Goal: Task Accomplishment & Management: Use online tool/utility

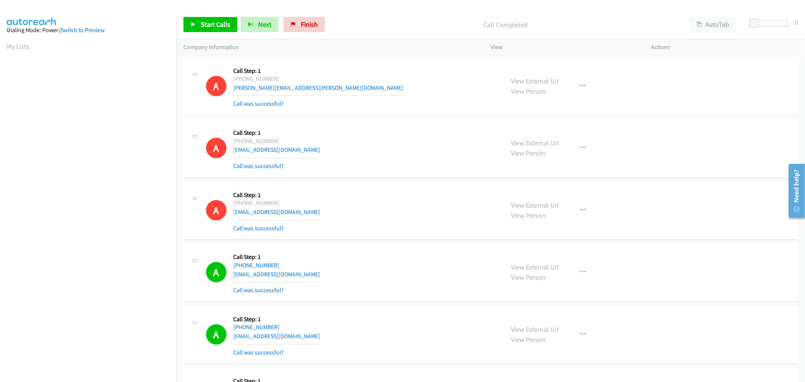
scroll to position [42, 0]
click at [402, 209] on div "A Callback Scheduled Call Step: 1 [GEOGRAPHIC_DATA]/[GEOGRAPHIC_DATA] [PHONE_NU…" at bounding box center [352, 210] width 292 height 45
click at [202, 30] on link "Pause" at bounding box center [203, 24] width 41 height 15
click at [487, 204] on div "A Callback Scheduled Call Step: 1 [GEOGRAPHIC_DATA]/[GEOGRAPHIC_DATA] [PHONE_NU…" at bounding box center [352, 210] width 292 height 45
drag, startPoint x: 532, startPoint y: 148, endPoint x: 372, endPoint y: 94, distance: 168.9
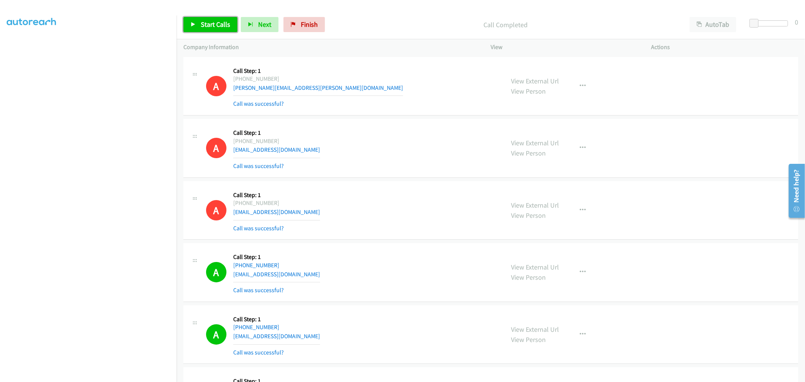
click at [213, 31] on link "Start Calls" at bounding box center [210, 24] width 54 height 15
click at [369, 210] on div "A Callback Scheduled Call Step: 1 [GEOGRAPHIC_DATA]/[GEOGRAPHIC_DATA] [PHONE_NU…" at bounding box center [352, 210] width 292 height 45
click at [207, 22] on span "Pause" at bounding box center [209, 24] width 17 height 9
click at [212, 23] on span "Start Calls" at bounding box center [215, 24] width 29 height 9
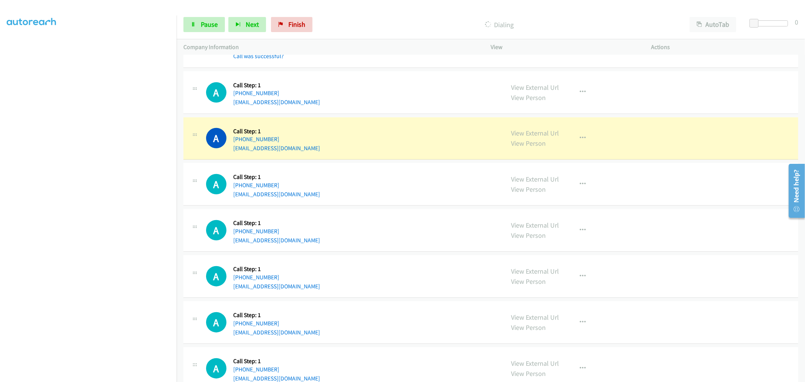
scroll to position [545, 0]
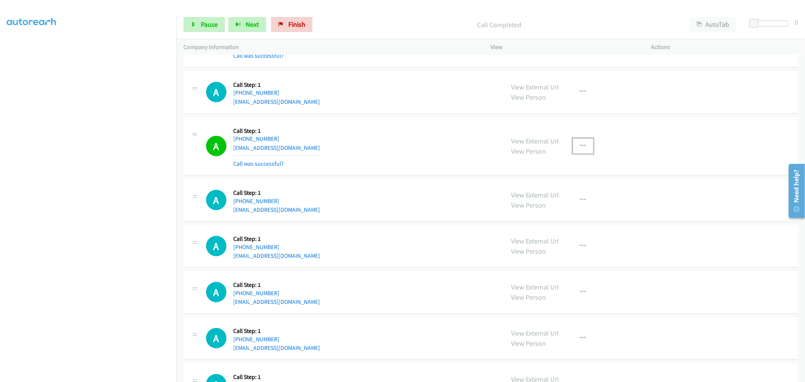
drag, startPoint x: 578, startPoint y: 144, endPoint x: 575, endPoint y: 157, distance: 13.5
click at [580, 144] on icon "button" at bounding box center [583, 146] width 6 height 6
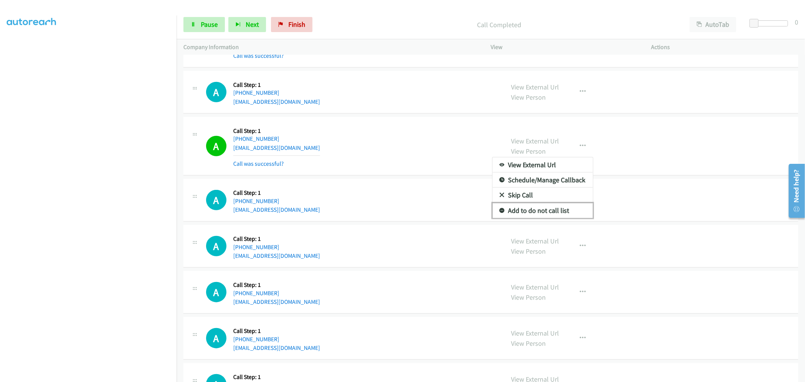
click at [547, 205] on link "Add to do not call list" at bounding box center [542, 210] width 100 height 15
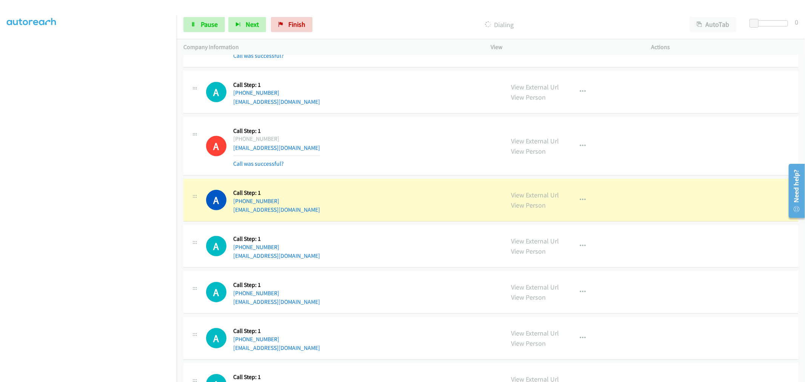
click at [414, 158] on div "A Callback Scheduled Call Step: 1 [GEOGRAPHIC_DATA]/[GEOGRAPHIC_DATA] [PHONE_NU…" at bounding box center [352, 146] width 292 height 45
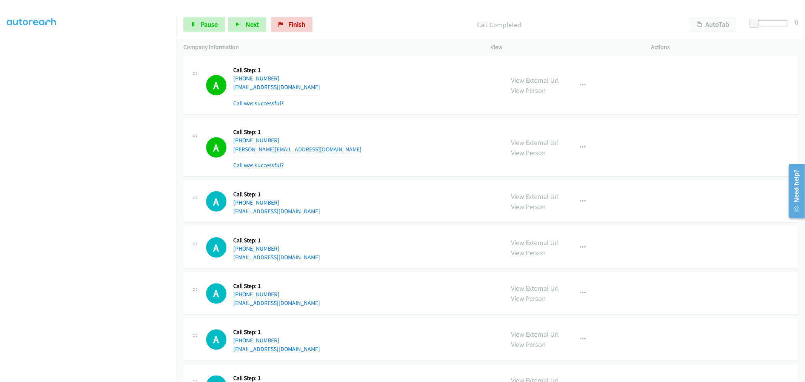
scroll to position [964, 0]
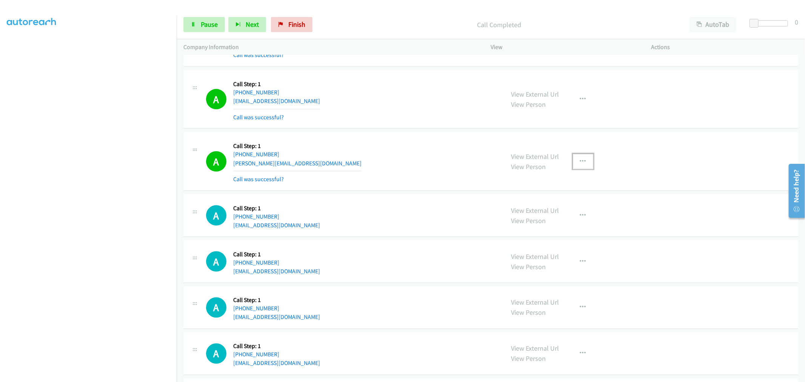
click at [580, 160] on icon "button" at bounding box center [583, 161] width 6 height 6
click at [521, 231] on link "Add to do not call list" at bounding box center [542, 225] width 100 height 15
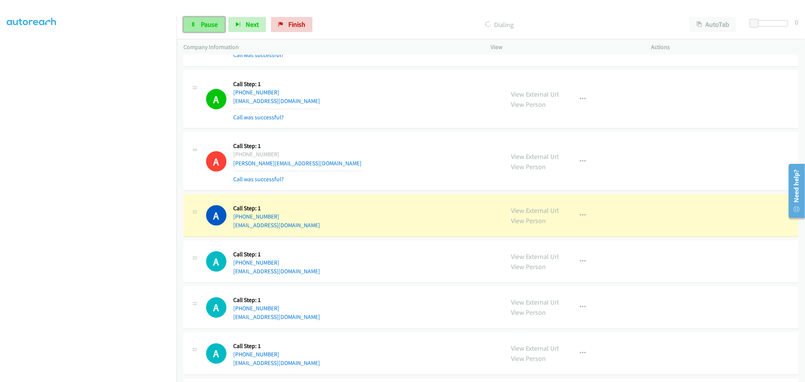
click at [201, 26] on span "Pause" at bounding box center [209, 24] width 17 height 9
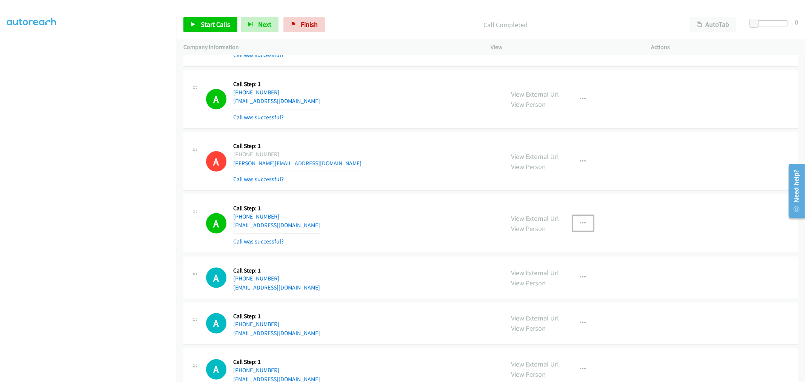
click at [574, 224] on button "button" at bounding box center [583, 223] width 20 height 15
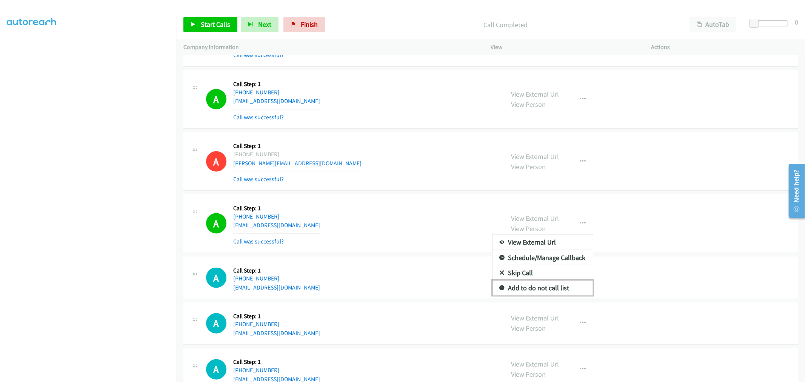
click at [521, 284] on link "Add to do not call list" at bounding box center [542, 287] width 100 height 15
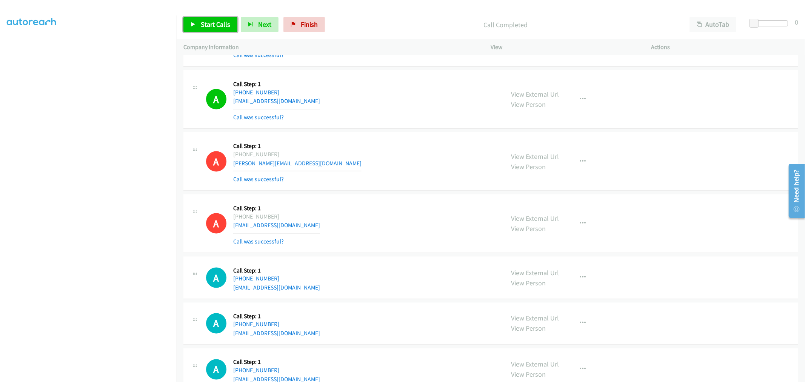
drag, startPoint x: 211, startPoint y: 25, endPoint x: 198, endPoint y: 0, distance: 28.0
click at [211, 25] on span "Start Calls" at bounding box center [215, 24] width 29 height 9
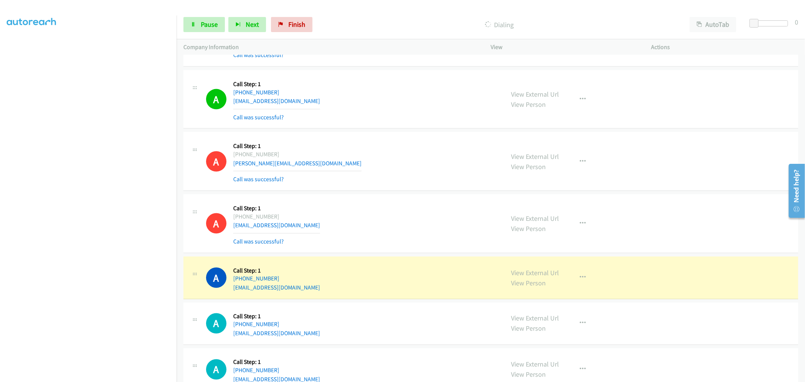
click at [420, 181] on div "A Callback Scheduled Call Step: 1 America/Los_Angeles [PHONE_NUMBER] [PERSON_NA…" at bounding box center [352, 161] width 292 height 45
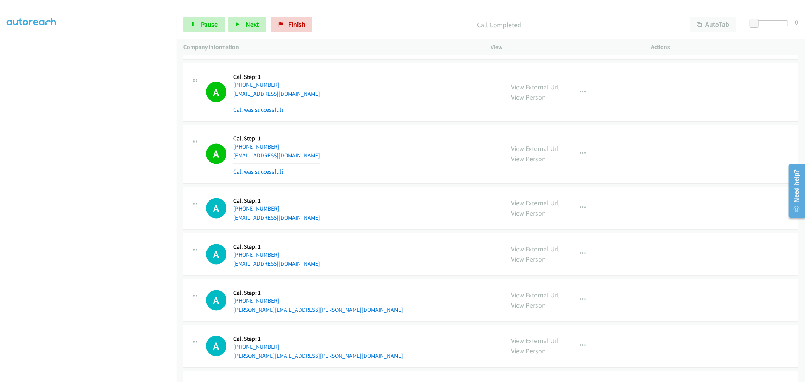
scroll to position [1174, 0]
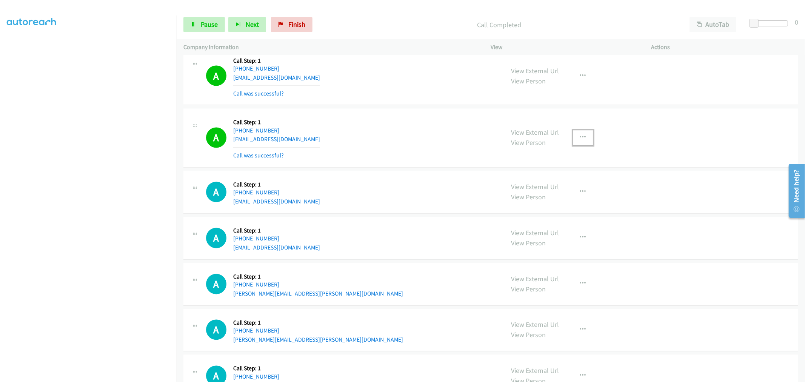
click at [580, 137] on icon "button" at bounding box center [583, 138] width 6 height 6
click at [540, 213] on div at bounding box center [402, 191] width 805 height 382
click at [534, 206] on div "View External Url View Person View External Url Email Schedule/Manage Callback …" at bounding box center [587, 192] width 167 height 29
click at [580, 144] on button "button" at bounding box center [583, 137] width 20 height 15
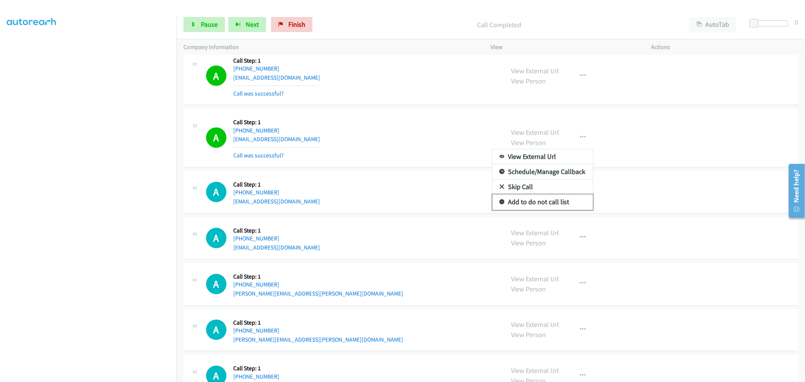
drag, startPoint x: 549, startPoint y: 202, endPoint x: 522, endPoint y: 200, distance: 26.5
click at [549, 202] on link "Add to do not call list" at bounding box center [542, 202] width 100 height 15
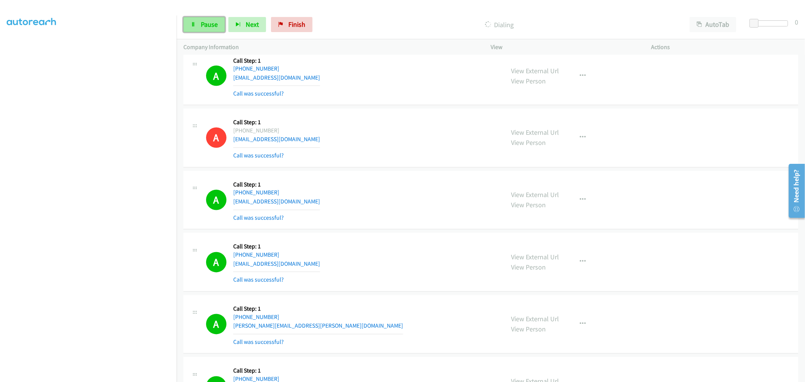
click at [215, 30] on link "Pause" at bounding box center [203, 24] width 41 height 15
click at [201, 23] on span "Start Calls" at bounding box center [215, 24] width 29 height 9
click at [420, 183] on div "A Callback Scheduled Call Step: 1 [GEOGRAPHIC_DATA]/[GEOGRAPHIC_DATA] [PHONE_NU…" at bounding box center [352, 200] width 292 height 45
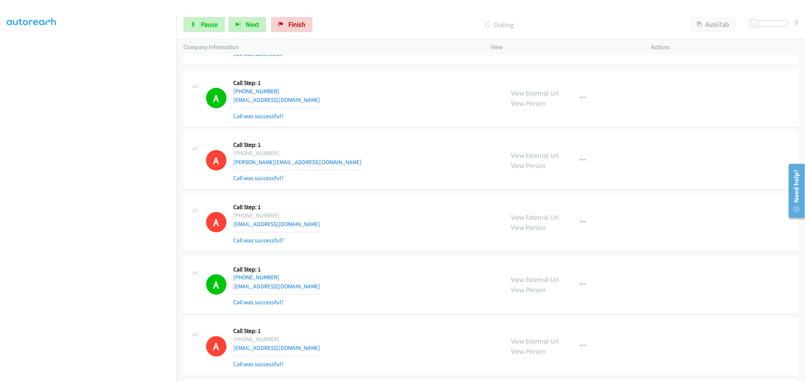
click at [407, 154] on div "A Callback Scheduled Call Step: 1 America/Los_Angeles [PHONE_NUMBER] [PERSON_NA…" at bounding box center [352, 160] width 292 height 45
click at [393, 205] on div "A Callback Scheduled Call Step: 1 America/Los_Angeles [PHONE_NUMBER] [EMAIL_ADD…" at bounding box center [352, 222] width 292 height 45
click at [224, 32] on div "Start Calls Pause Next Finish Dialing AutoTab AutoTab 0" at bounding box center [491, 24] width 628 height 29
click at [220, 28] on link "Pause" at bounding box center [203, 24] width 41 height 15
click at [338, 121] on div "A Callback Scheduled Call Step: 1 America/[GEOGRAPHIC_DATA] [PHONE_NUMBER] [EMA…" at bounding box center [490, 98] width 615 height 59
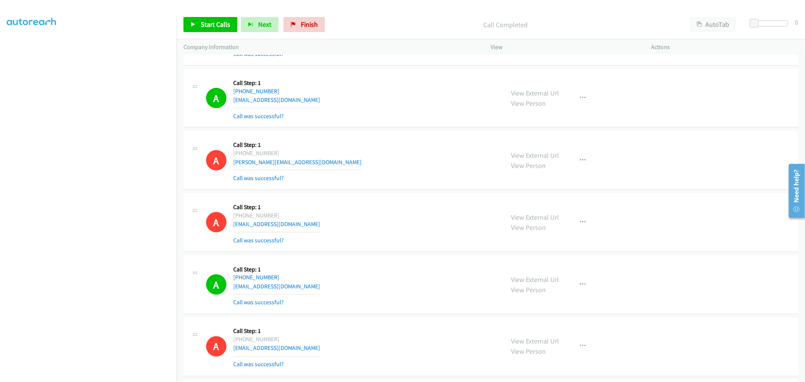
scroll to position [360, 0]
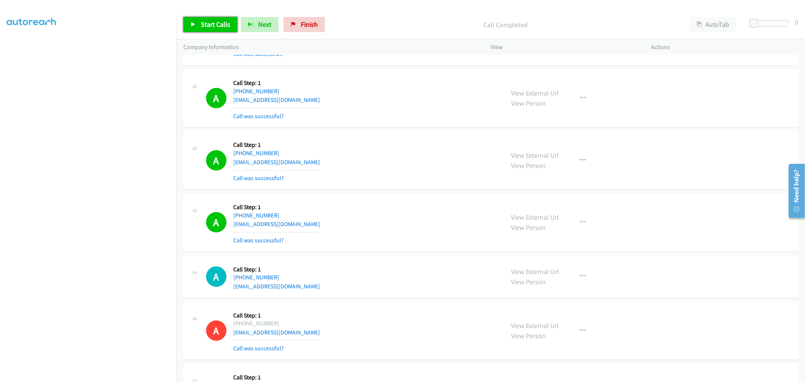
click at [189, 27] on link "Start Calls" at bounding box center [210, 24] width 54 height 15
drag, startPoint x: 376, startPoint y: 183, endPoint x: 614, endPoint y: 282, distance: 257.8
click at [378, 181] on div "A Callback Scheduled Call Step: 1 [GEOGRAPHIC_DATA]/[GEOGRAPHIC_DATA] [PHONE_NU…" at bounding box center [490, 160] width 615 height 59
click at [392, 189] on div "A Callback Scheduled Call Step: 1 [GEOGRAPHIC_DATA]/[GEOGRAPHIC_DATA] [PHONE_NU…" at bounding box center [490, 160] width 615 height 59
click at [500, 208] on div "A Callback Scheduled Call Step: 1 America/New_York [PHONE_NUMBER] [EMAIL_ADDRES…" at bounding box center [343, 222] width 321 height 45
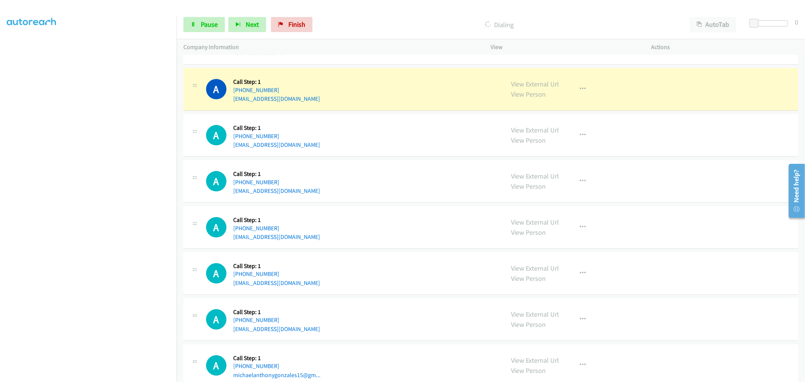
scroll to position [1874, 0]
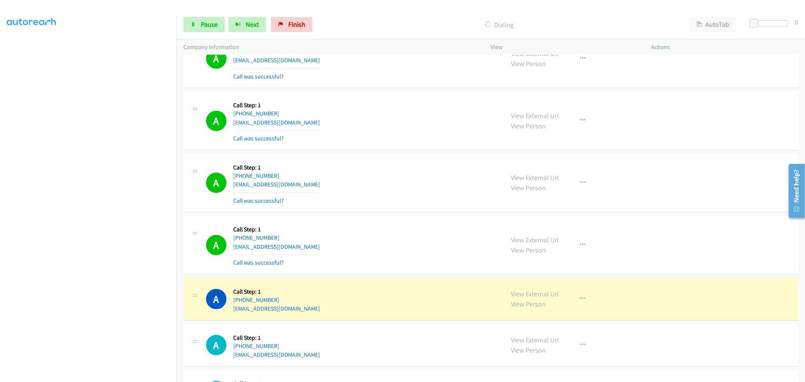
drag, startPoint x: 536, startPoint y: 293, endPoint x: 461, endPoint y: 231, distance: 98.1
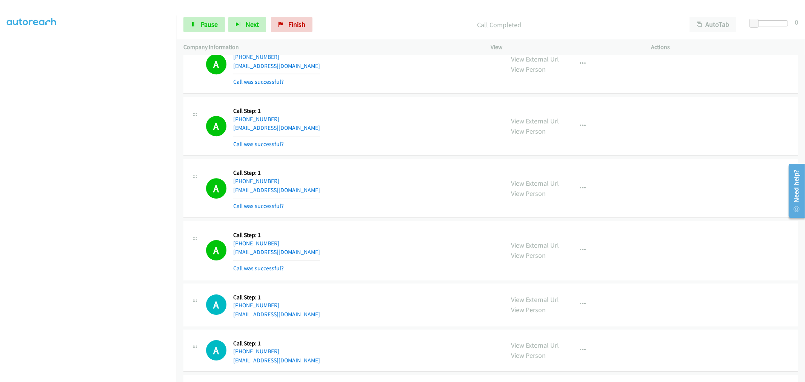
scroll to position [2000, 0]
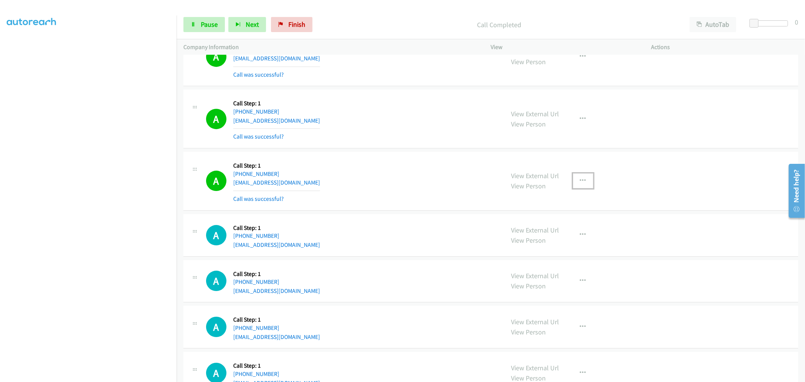
click at [580, 183] on icon "button" at bounding box center [583, 181] width 6 height 6
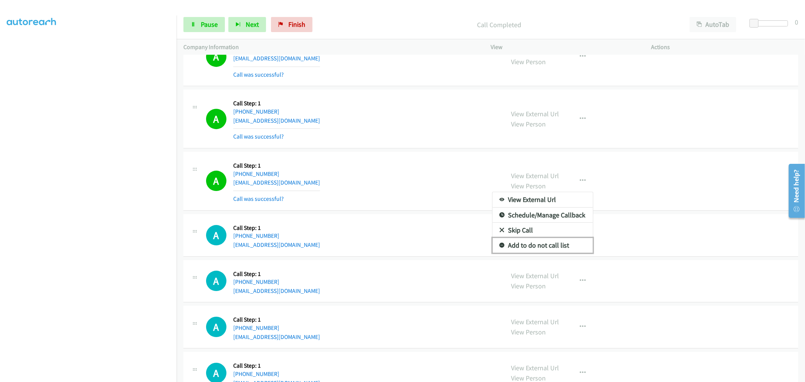
click at [536, 252] on link "Add to do not call list" at bounding box center [542, 245] width 100 height 15
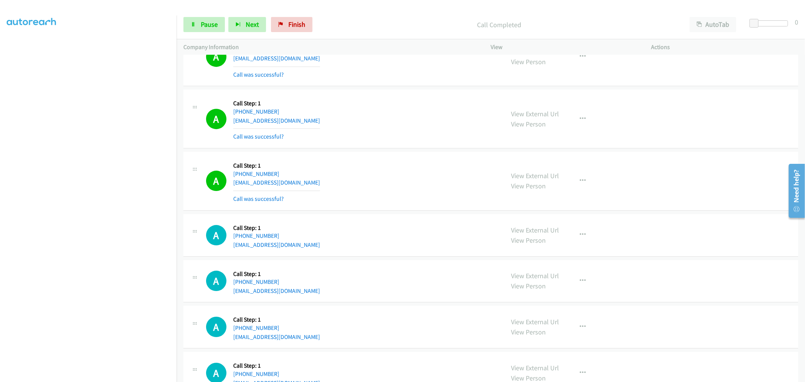
drag, startPoint x: 414, startPoint y: 204, endPoint x: 516, endPoint y: 111, distance: 138.6
click at [414, 204] on div "A Callback Scheduled Call Step: 1 America/New_York [PHONE_NUMBER] [EMAIL_ADDRES…" at bounding box center [490, 181] width 615 height 59
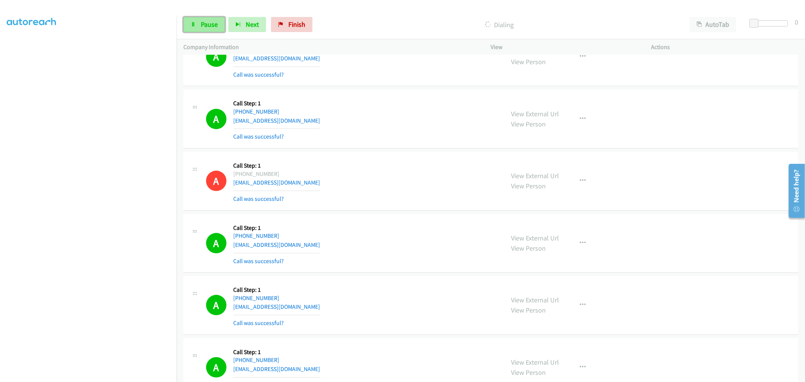
click at [215, 23] on span "Pause" at bounding box center [209, 24] width 17 height 9
click at [368, 158] on div "A Callback Scheduled Call Step: 1 America/New_York [PHONE_NUMBER] [EMAIL_ADDRES…" at bounding box center [490, 181] width 615 height 59
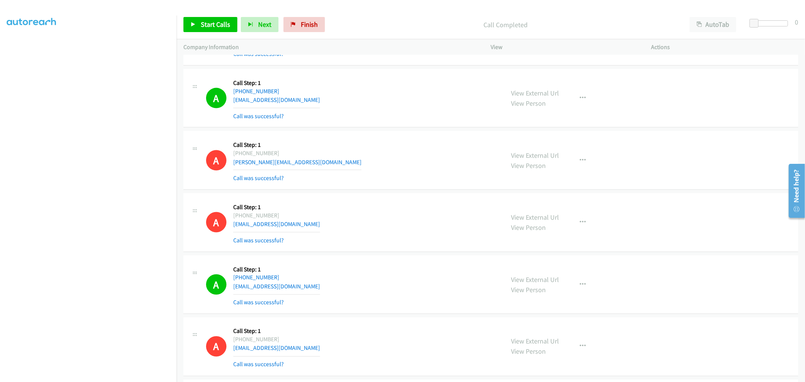
click at [380, 205] on div "A Callback Scheduled Call Step: 1 America/Los_Angeles [PHONE_NUMBER] [EMAIL_ADD…" at bounding box center [352, 222] width 292 height 45
click at [192, 27] on icon at bounding box center [193, 24] width 5 height 5
drag, startPoint x: 496, startPoint y: 161, endPoint x: 486, endPoint y: 161, distance: 10.2
click at [496, 161] on div "A Callback Scheduled Call Step: 1 America/Los_Angeles [PHONE_NUMBER] [PERSON_NA…" at bounding box center [343, 160] width 321 height 45
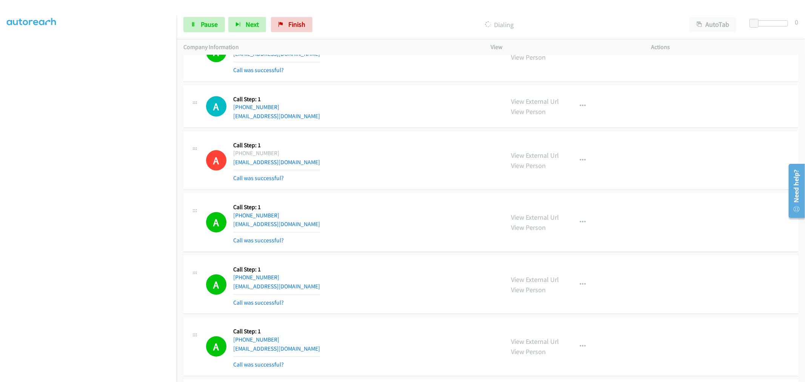
click at [397, 205] on div "A Callback Scheduled Call Step: 1 [GEOGRAPHIC_DATA]/[GEOGRAPHIC_DATA] [PHONE_NU…" at bounding box center [352, 222] width 292 height 45
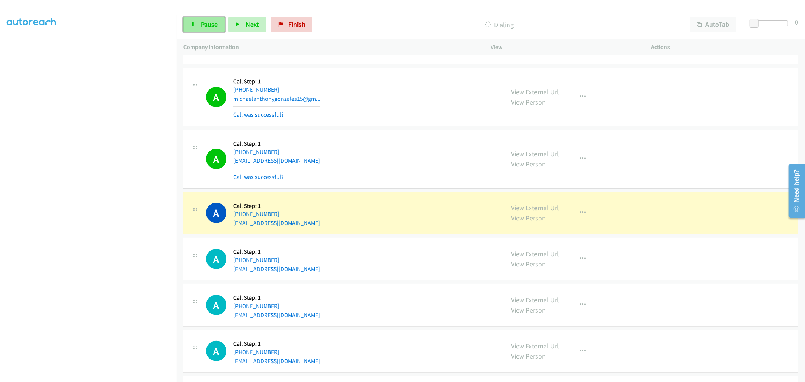
click at [213, 23] on span "Pause" at bounding box center [209, 24] width 17 height 9
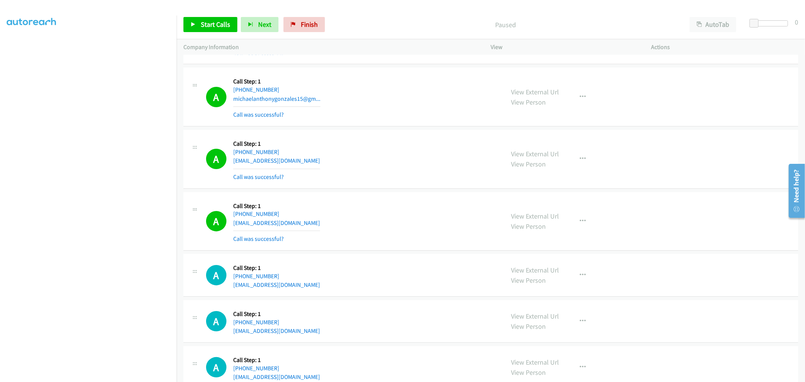
click at [472, 180] on div "A Callback Scheduled Call Step: 1 America/New_York [PHONE_NUMBER] [EMAIL_ADDRES…" at bounding box center [352, 159] width 292 height 45
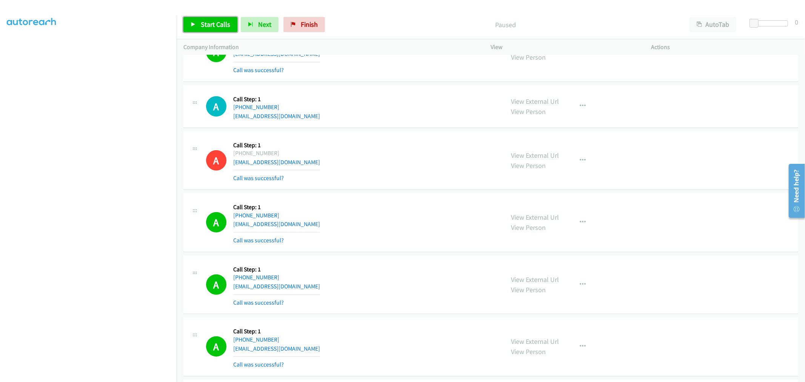
click at [191, 24] on icon at bounding box center [193, 24] width 5 height 5
click at [103, 376] on section at bounding box center [88, 202] width 163 height 361
click at [417, 173] on div "A Callback Scheduled Call Step: 1 [GEOGRAPHIC_DATA]/[GEOGRAPHIC_DATA] [PHONE_NU…" at bounding box center [352, 160] width 292 height 45
click at [361, 174] on div "A Callback Scheduled Call Step: 1 [GEOGRAPHIC_DATA]/[GEOGRAPHIC_DATA] [PHONE_NU…" at bounding box center [352, 160] width 292 height 45
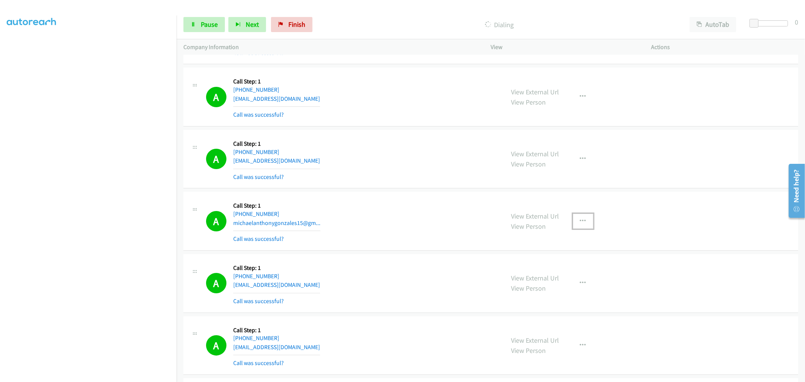
click at [580, 223] on icon "button" at bounding box center [583, 221] width 6 height 6
click at [528, 278] on link "Skip Call" at bounding box center [542, 270] width 100 height 15
click at [580, 224] on icon "button" at bounding box center [583, 221] width 6 height 6
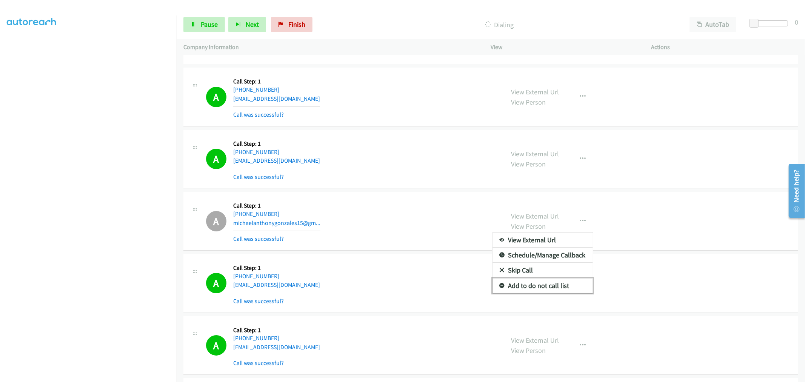
click at [531, 293] on link "Add to do not call list" at bounding box center [542, 285] width 100 height 15
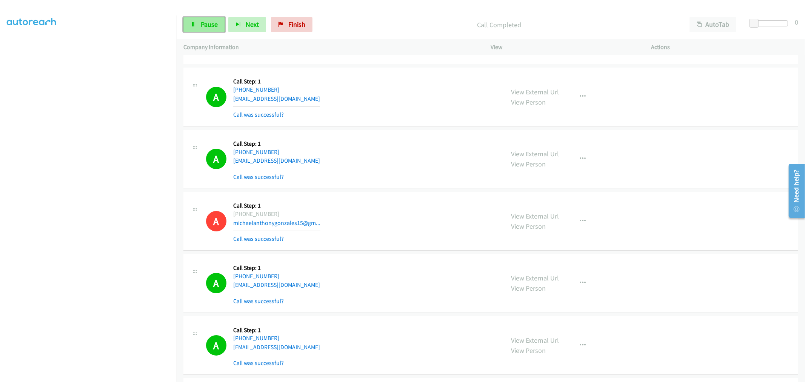
click at [220, 28] on link "Pause" at bounding box center [203, 24] width 41 height 15
click at [201, 26] on span "Start Calls" at bounding box center [215, 24] width 29 height 9
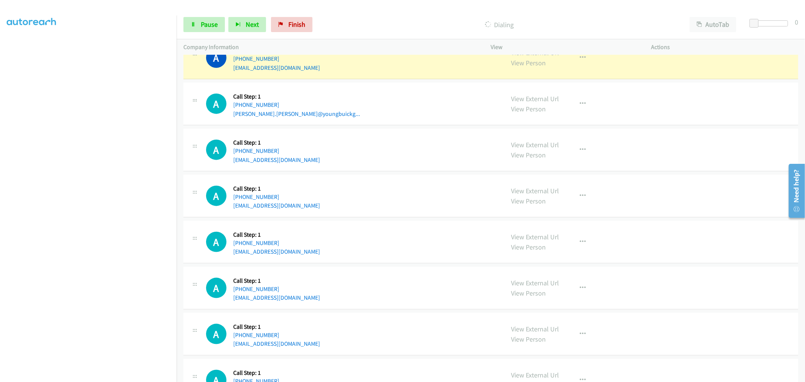
scroll to position [3003, 0]
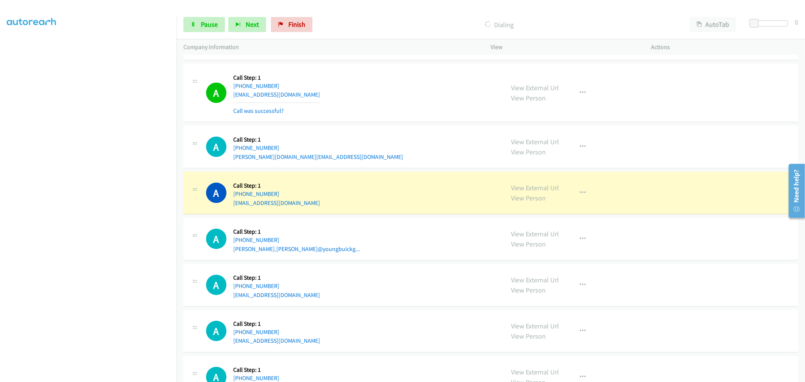
drag, startPoint x: 458, startPoint y: 180, endPoint x: 443, endPoint y: 183, distance: 15.3
click at [457, 180] on div "A Callback Scheduled Call Step: 1 [GEOGRAPHIC_DATA]/[GEOGRAPHIC_DATA] [PHONE_NU…" at bounding box center [352, 192] width 292 height 29
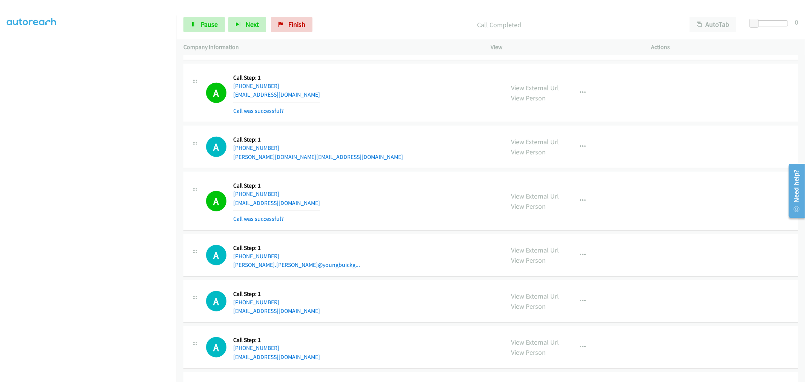
click at [381, 172] on td "A Callback Scheduled Call Step: 1 [GEOGRAPHIC_DATA]/[GEOGRAPHIC_DATA] [PHONE_NU…" at bounding box center [491, 201] width 628 height 62
click at [578, 100] on button "button" at bounding box center [583, 92] width 20 height 15
click at [528, 153] on link "Add to do not call list" at bounding box center [542, 157] width 100 height 15
click at [375, 124] on td "A Callback Scheduled Call Step: 1 America/[GEOGRAPHIC_DATA] [PHONE_NUMBER] [EMA…" at bounding box center [491, 93] width 628 height 62
click at [210, 28] on span "Pause" at bounding box center [209, 24] width 17 height 9
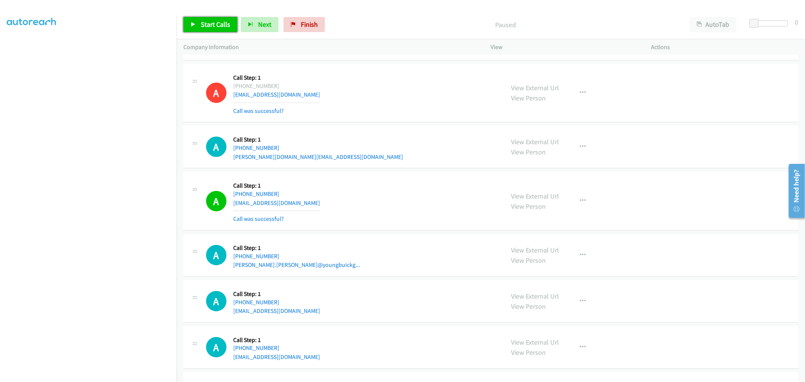
click at [211, 29] on link "Start Calls" at bounding box center [210, 24] width 54 height 15
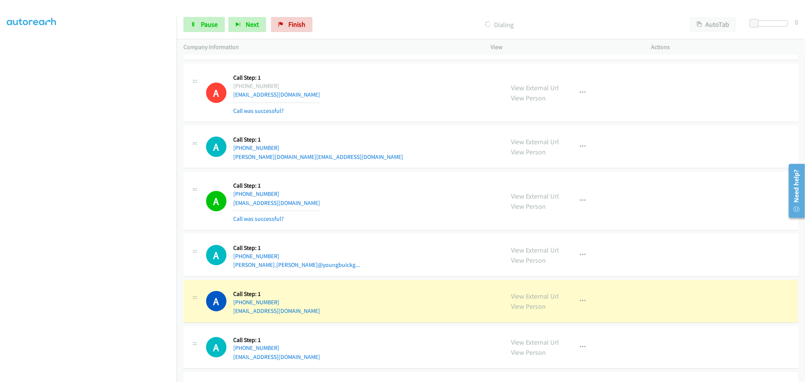
click at [436, 205] on div "A Callback Scheduled Call Step: 1 [GEOGRAPHIC_DATA]/[GEOGRAPHIC_DATA] [PHONE_NU…" at bounding box center [352, 200] width 292 height 45
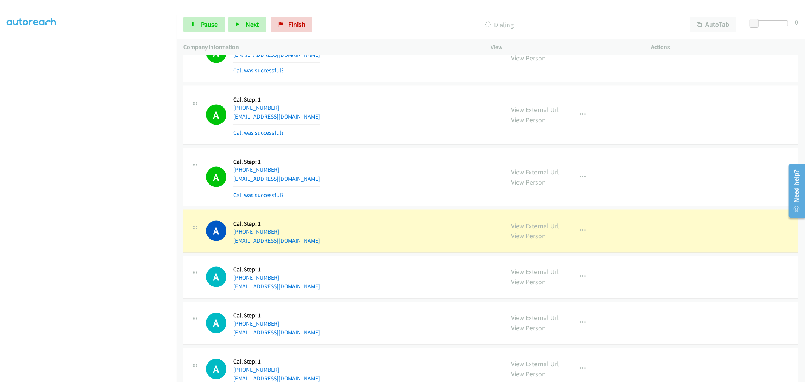
scroll to position [3468, 0]
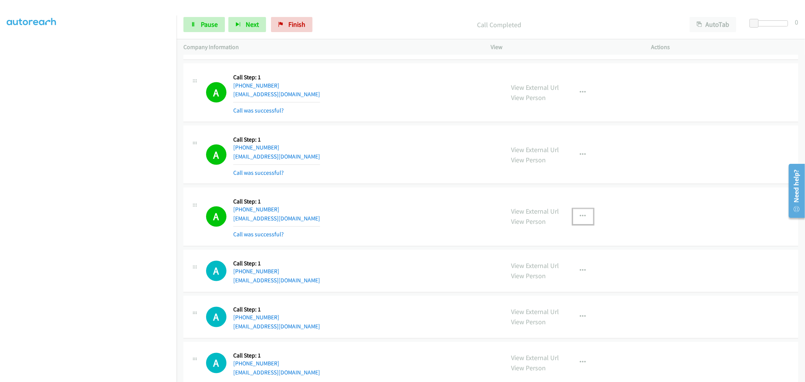
click at [576, 221] on button "button" at bounding box center [583, 216] width 20 height 15
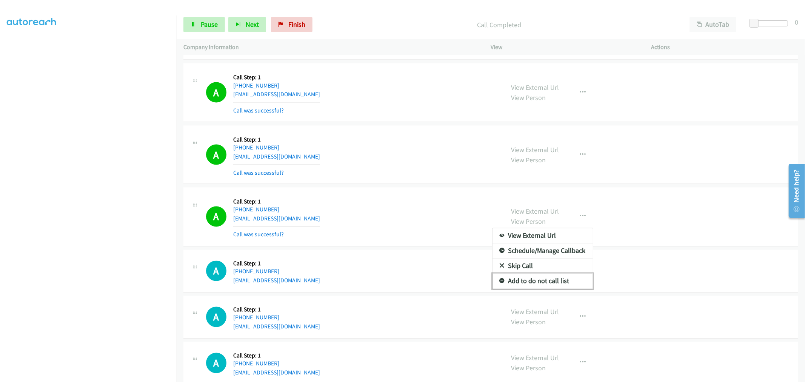
click at [538, 281] on link "Add to do not call list" at bounding box center [542, 281] width 100 height 15
click at [403, 210] on div "A Callback Scheduled Call Step: 1 [GEOGRAPHIC_DATA]/[GEOGRAPHIC_DATA] [PHONE_NU…" at bounding box center [352, 216] width 292 height 45
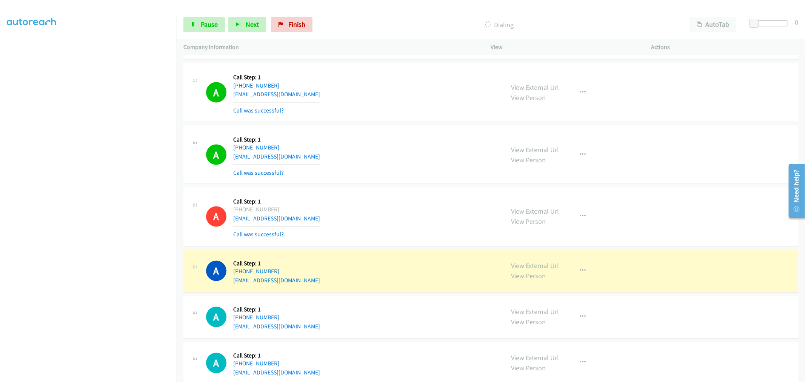
click at [450, 190] on div "A Callback Scheduled Call Step: 1 [GEOGRAPHIC_DATA]/[GEOGRAPHIC_DATA] [PHONE_NU…" at bounding box center [490, 216] width 615 height 59
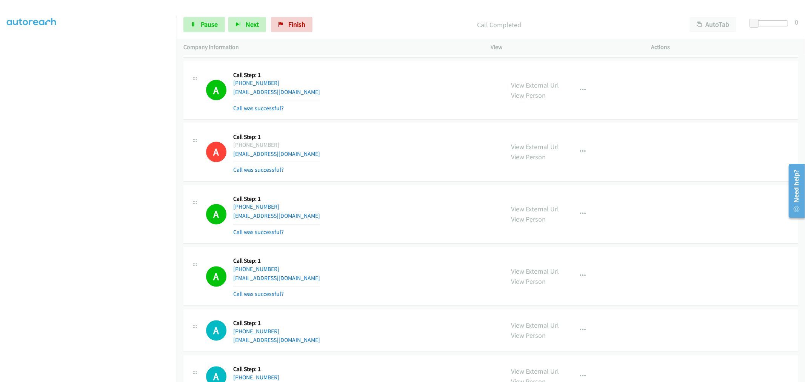
scroll to position [3593, 0]
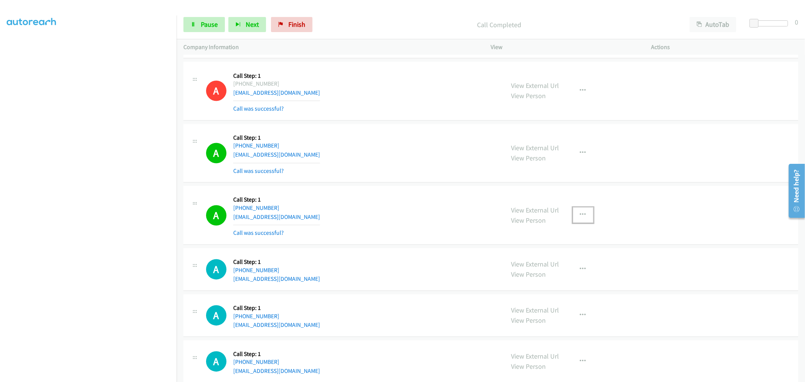
click at [585, 217] on button "button" at bounding box center [583, 214] width 20 height 15
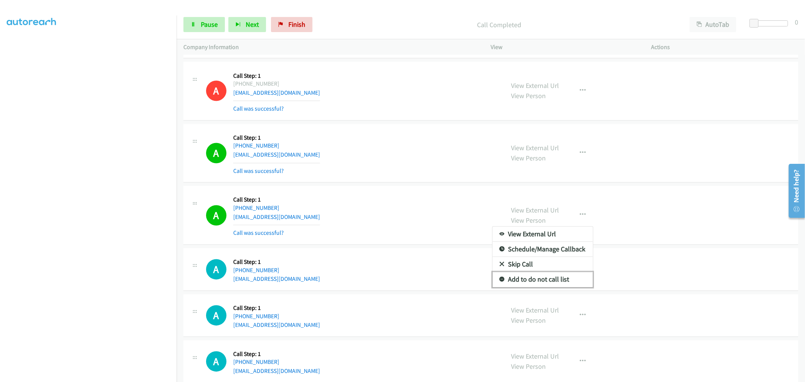
click at [540, 278] on link "Add to do not call list" at bounding box center [542, 279] width 100 height 15
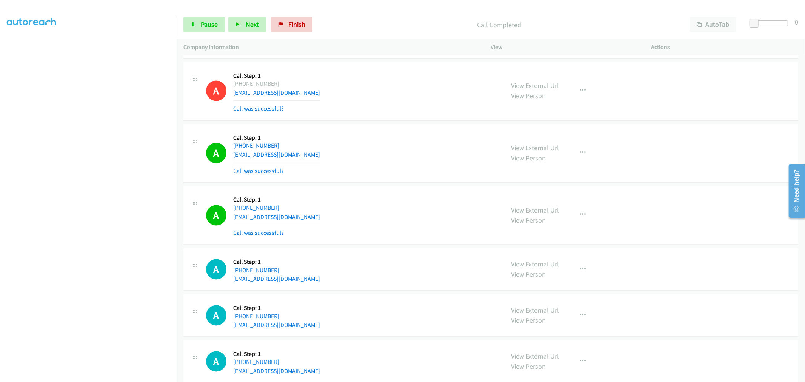
click at [397, 192] on div "A Callback Scheduled Call Step: 1 America/New_York [PHONE_NUMBER] [EMAIL_ADDRES…" at bounding box center [490, 215] width 615 height 59
click at [108, 375] on section at bounding box center [88, 202] width 163 height 361
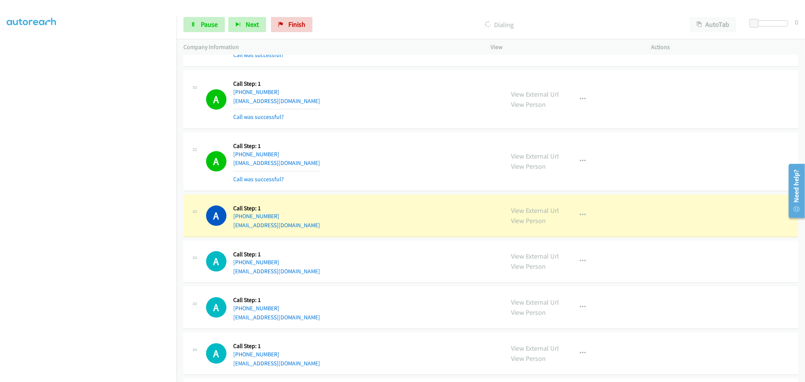
scroll to position [3845, 0]
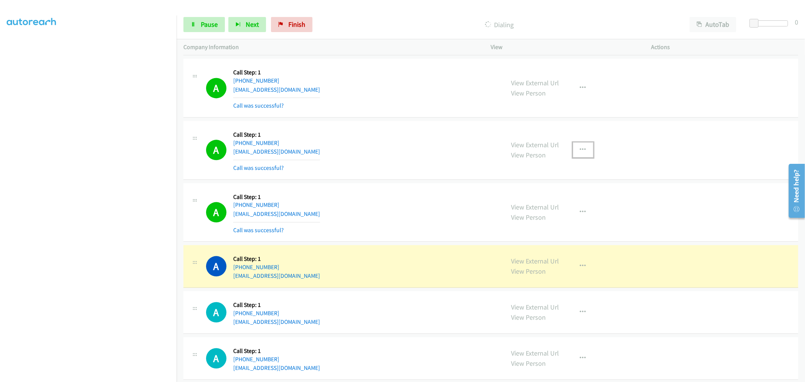
click at [580, 150] on icon "button" at bounding box center [583, 150] width 6 height 6
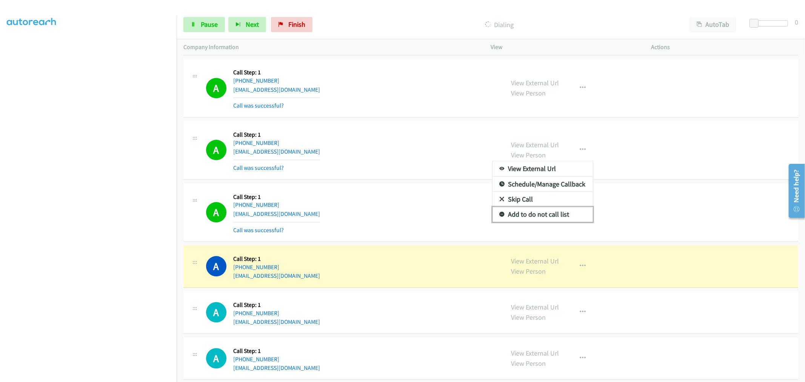
click at [533, 215] on link "Add to do not call list" at bounding box center [542, 214] width 100 height 15
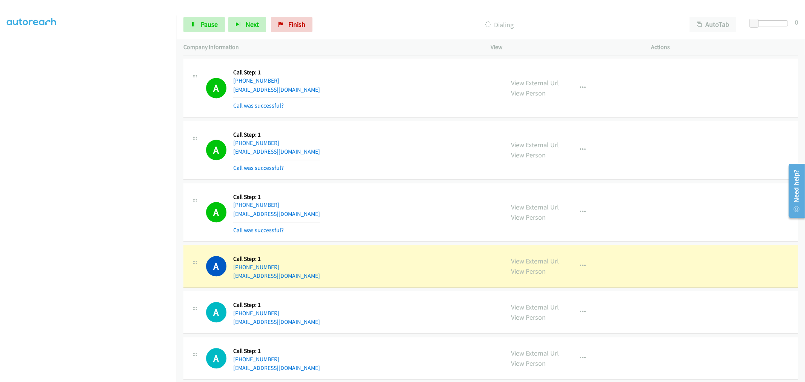
click at [383, 153] on div "A Callback Scheduled Call Step: 1 America/New_York [PHONE_NUMBER] [EMAIL_ADDRES…" at bounding box center [352, 150] width 292 height 45
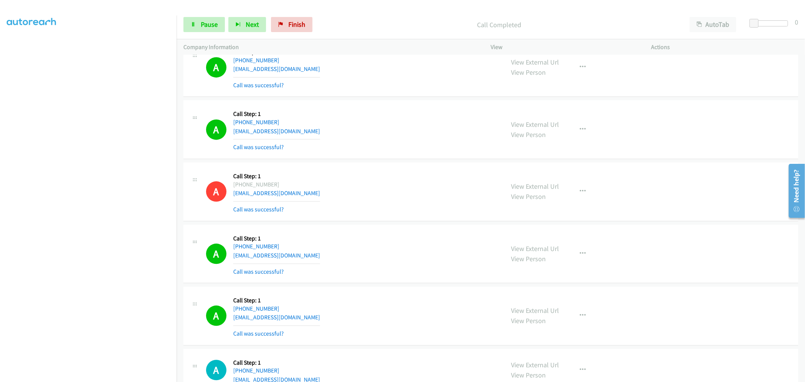
scroll to position [3803, 0]
click at [419, 208] on div "A Callback Scheduled Call Step: 1 America/New_York [PHONE_NUMBER] [EMAIL_ADDRES…" at bounding box center [352, 191] width 292 height 45
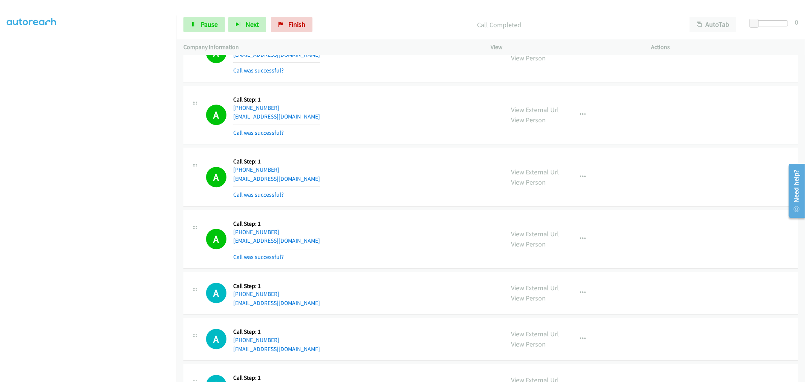
scroll to position [4267, 0]
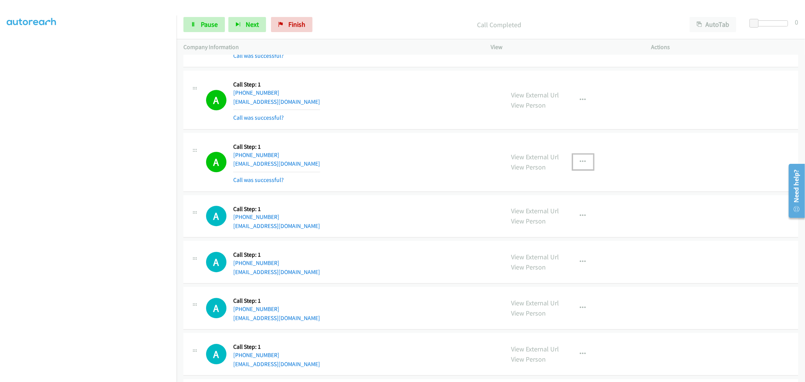
drag, startPoint x: 582, startPoint y: 163, endPoint x: 560, endPoint y: 200, distance: 43.3
click at [581, 163] on icon "button" at bounding box center [583, 162] width 6 height 6
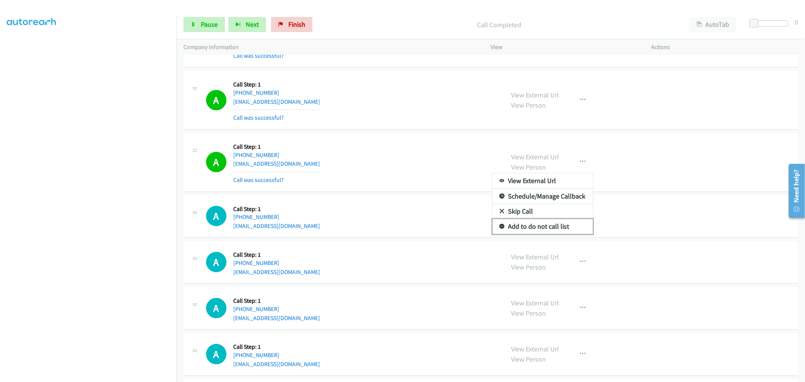
click at [531, 231] on link "Add to do not call list" at bounding box center [542, 226] width 100 height 15
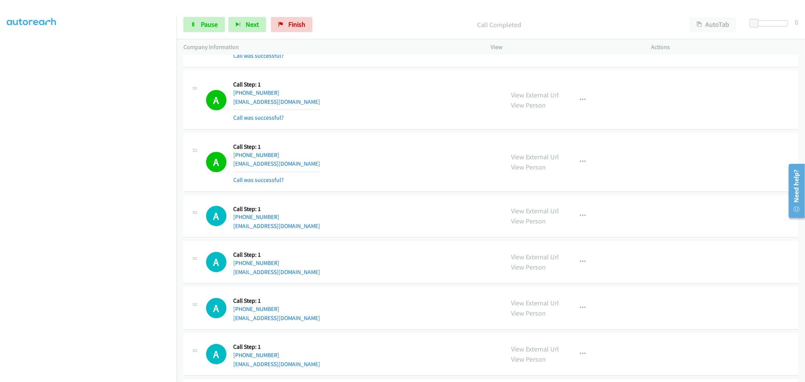
click at [363, 140] on div "A Callback Scheduled Call Step: 1 [GEOGRAPHIC_DATA]/[GEOGRAPHIC_DATA] [PHONE_NU…" at bounding box center [490, 162] width 615 height 59
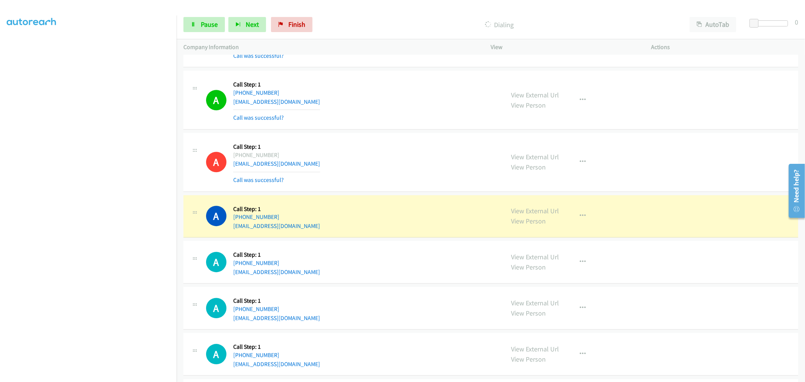
drag, startPoint x: 530, startPoint y: 216, endPoint x: 284, endPoint y: 14, distance: 318.8
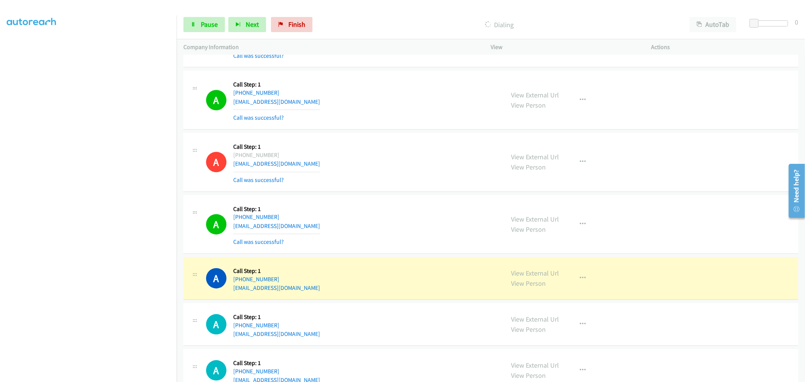
click at [438, 191] on div "A Callback Scheduled Call Step: 1 [GEOGRAPHIC_DATA]/[GEOGRAPHIC_DATA] [PHONE_NU…" at bounding box center [490, 162] width 615 height 59
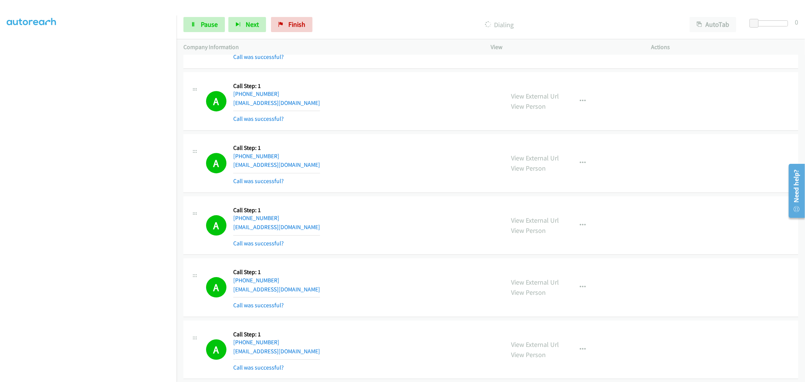
scroll to position [4561, 0]
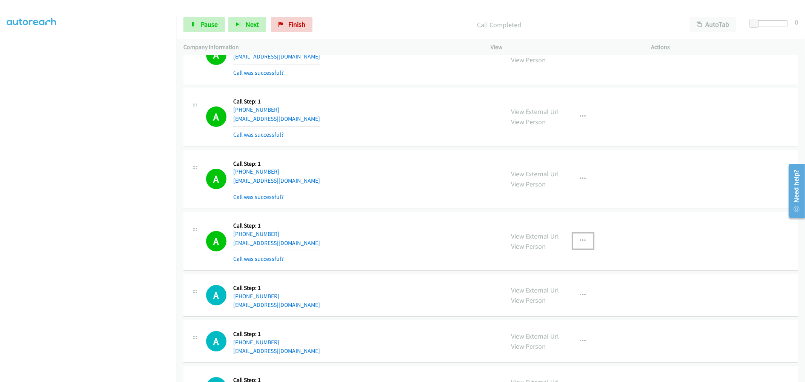
drag, startPoint x: 576, startPoint y: 244, endPoint x: 569, endPoint y: 257, distance: 15.2
click at [580, 244] on icon "button" at bounding box center [583, 241] width 6 height 6
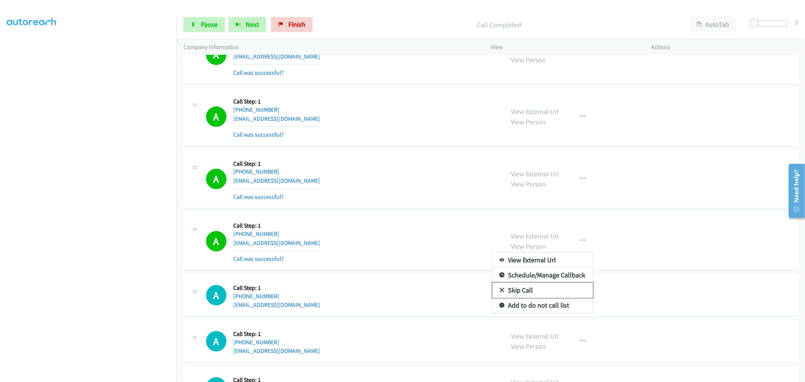
click at [527, 298] on link "Skip Call" at bounding box center [542, 290] width 100 height 15
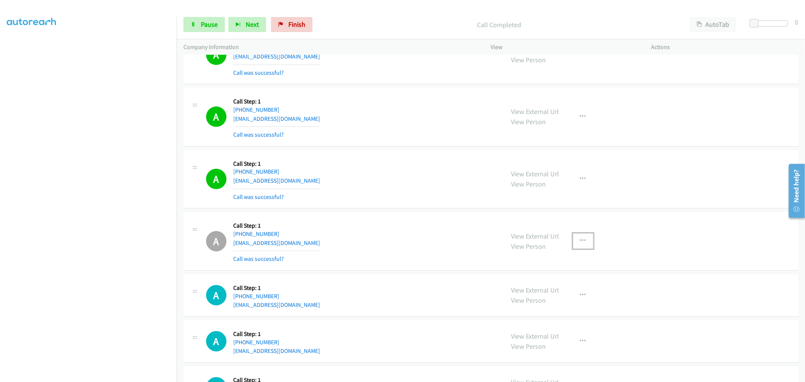
click at [580, 244] on icon "button" at bounding box center [583, 241] width 6 height 6
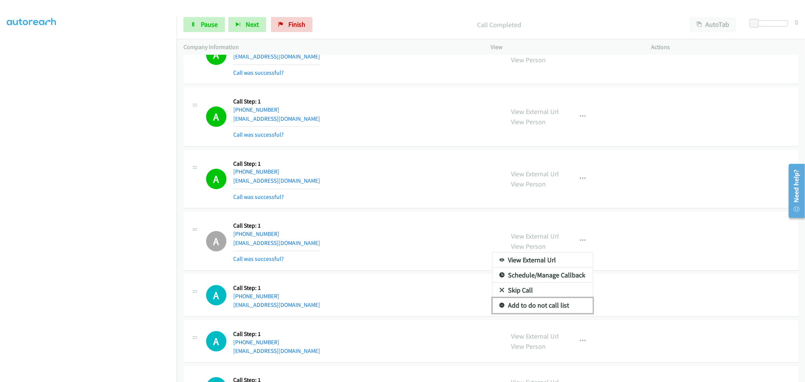
click at [533, 308] on link "Add to do not call list" at bounding box center [542, 305] width 100 height 15
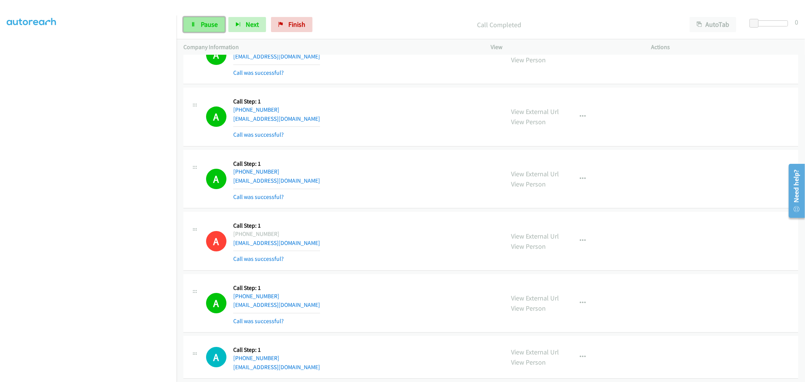
click at [206, 25] on span "Pause" at bounding box center [209, 24] width 17 height 9
click at [217, 25] on span "Start Calls" at bounding box center [215, 24] width 29 height 9
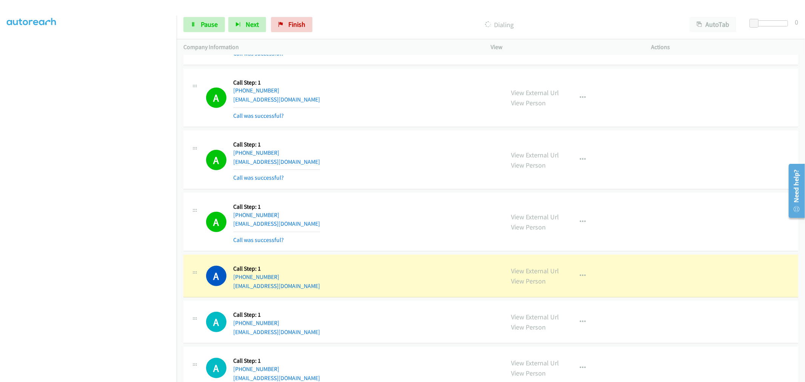
scroll to position [5362, 0]
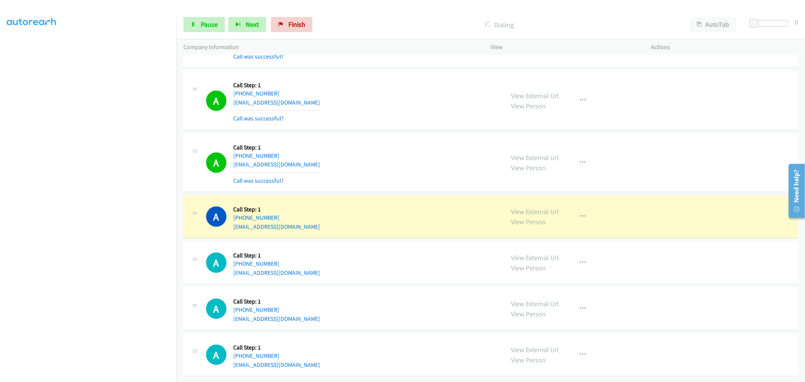
click at [410, 148] on div "A Callback Scheduled Call Step: 1 America/New_York [PHONE_NUMBER] [EMAIL_ADDRES…" at bounding box center [352, 162] width 292 height 45
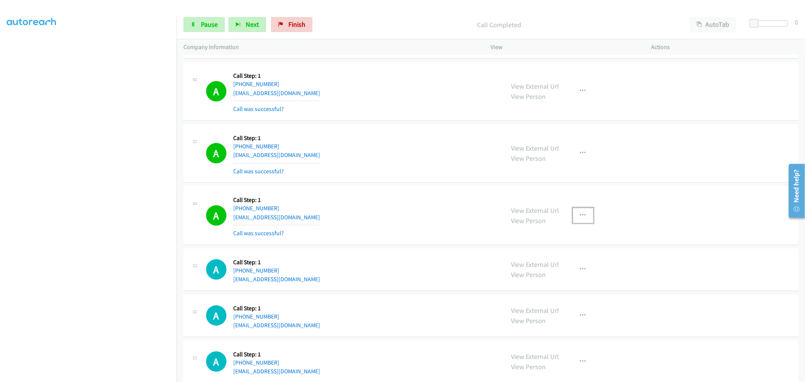
click at [583, 223] on button "button" at bounding box center [583, 215] width 20 height 15
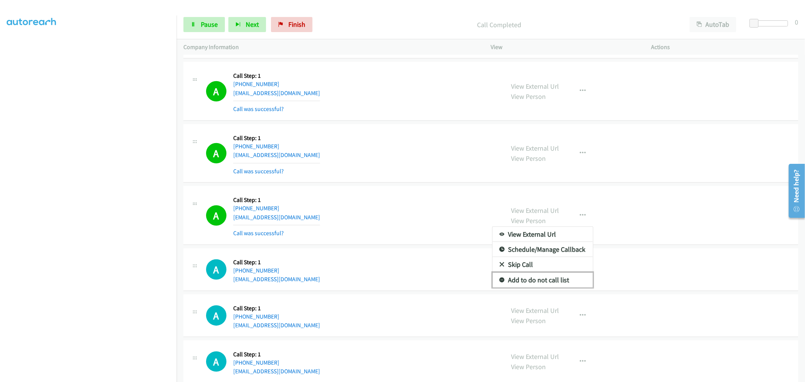
drag, startPoint x: 529, startPoint y: 282, endPoint x: 519, endPoint y: 277, distance: 11.1
click at [528, 282] on link "Add to do not call list" at bounding box center [542, 279] width 100 height 15
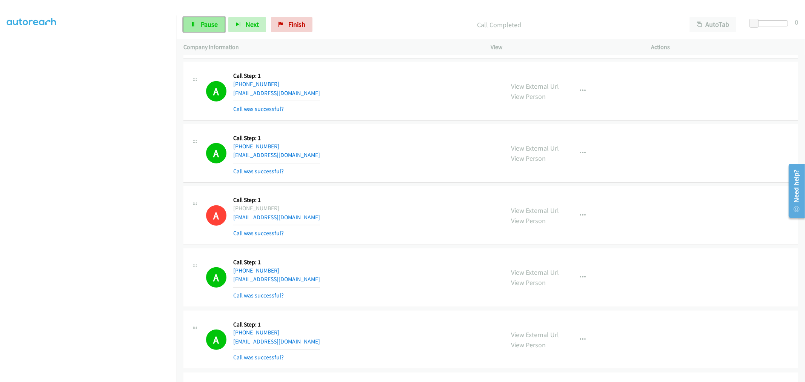
click at [221, 31] on link "Pause" at bounding box center [203, 24] width 41 height 15
click at [214, 32] on div "Start Calls Pause Next Finish Paused AutoTab AutoTab 0" at bounding box center [491, 24] width 628 height 29
click at [217, 31] on link "Start Calls" at bounding box center [210, 24] width 54 height 15
click at [398, 161] on div "A Callback Scheduled Call Step: 1 America/New_York [PHONE_NUMBER] [EMAIL_ADDRES…" at bounding box center [352, 153] width 292 height 45
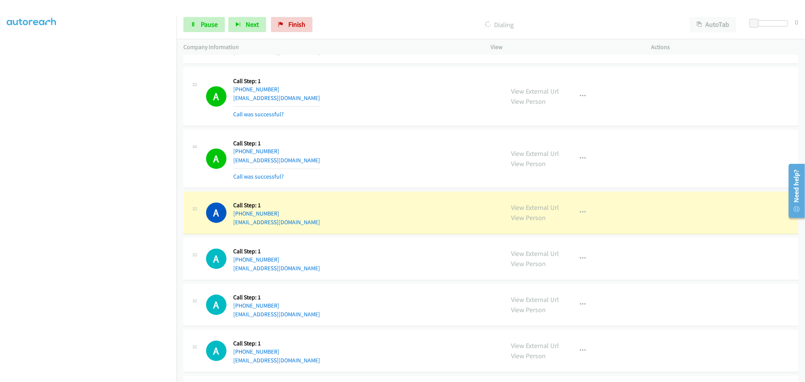
scroll to position [6258, 0]
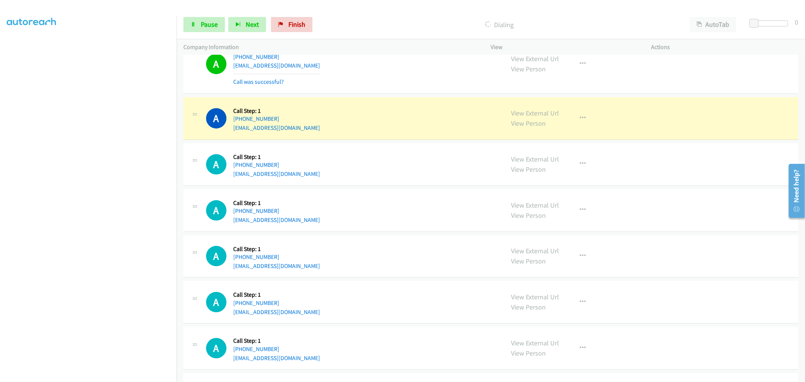
drag, startPoint x: 538, startPoint y: 112, endPoint x: 501, endPoint y: 92, distance: 42.0
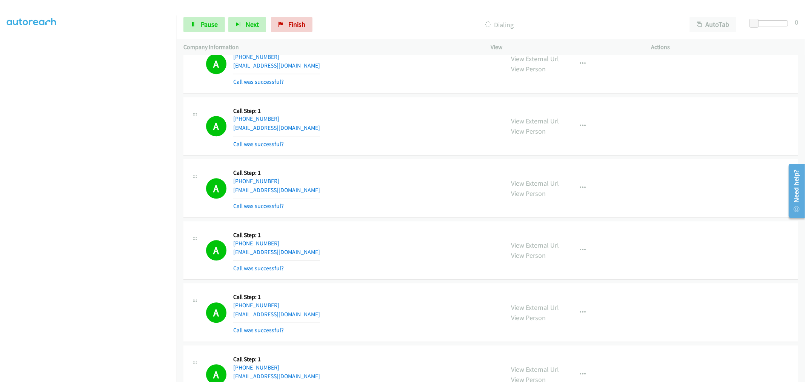
click at [439, 199] on div "A Callback Scheduled Call Step: 1 America/New_York [PHONE_NUMBER] [EMAIL_ADDRES…" at bounding box center [352, 188] width 292 height 45
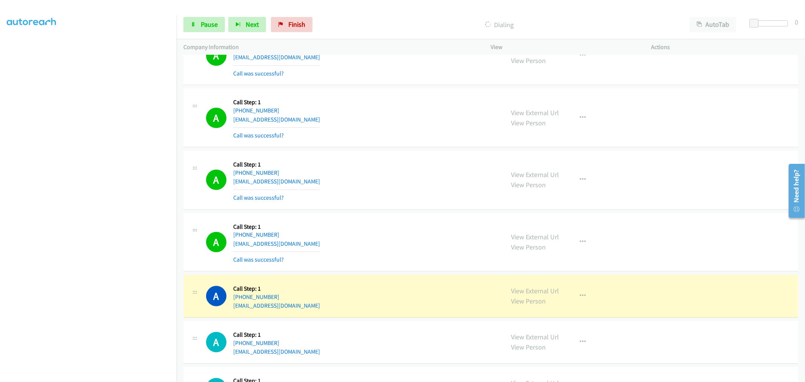
scroll to position [6468, 0]
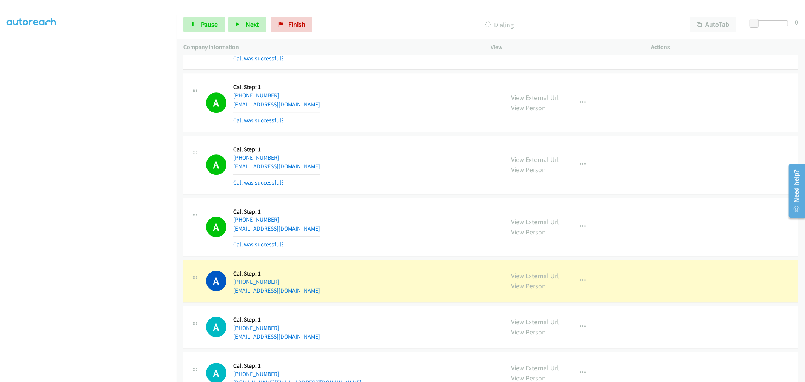
drag, startPoint x: 519, startPoint y: 277, endPoint x: 490, endPoint y: 235, distance: 51.5
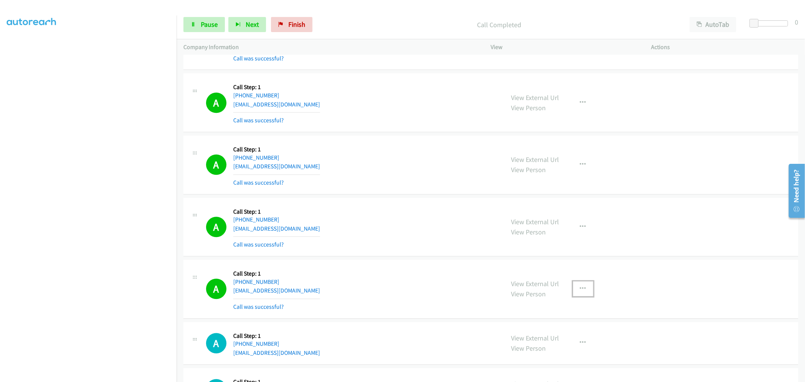
click at [573, 289] on button "button" at bounding box center [583, 288] width 20 height 15
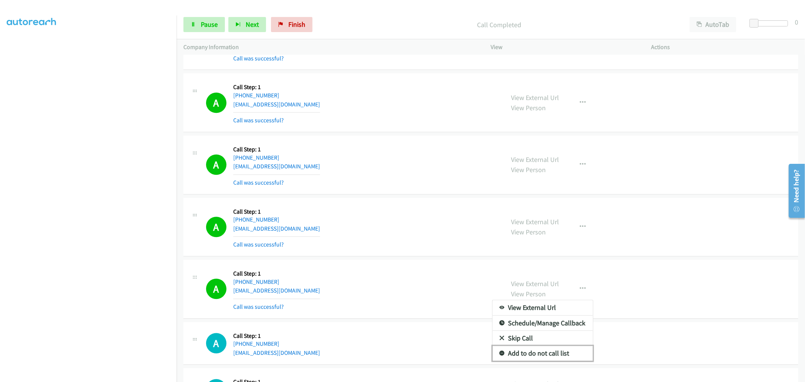
click at [523, 360] on link "Add to do not call list" at bounding box center [542, 353] width 100 height 15
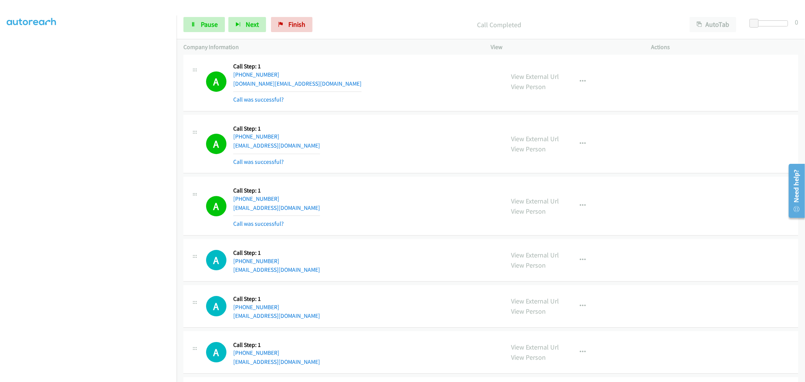
scroll to position [6837, 0]
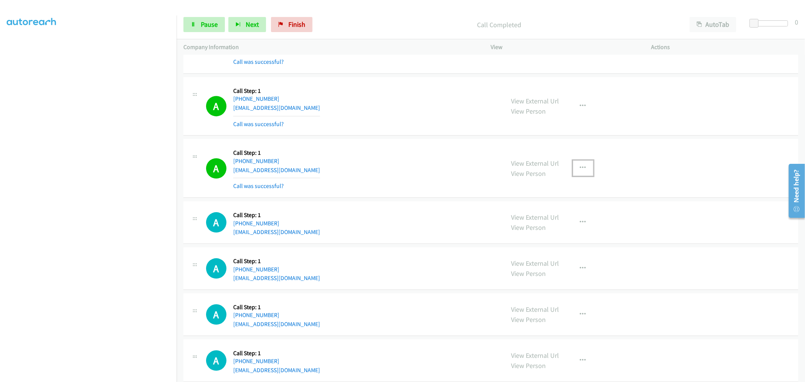
drag, startPoint x: 578, startPoint y: 170, endPoint x: 572, endPoint y: 186, distance: 17.0
click at [580, 170] on icon "button" at bounding box center [583, 168] width 6 height 6
click at [538, 240] on link "Add to do not call list" at bounding box center [542, 232] width 100 height 15
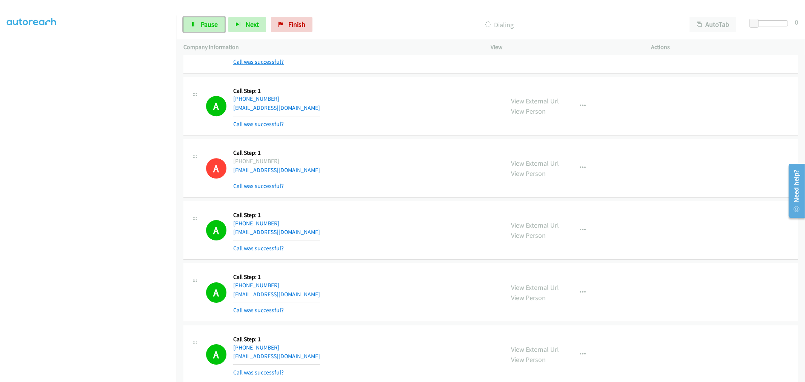
click at [205, 27] on span "Pause" at bounding box center [209, 24] width 17 height 9
click at [589, 103] on div "A Callback Scheduled Call Step: 1 [GEOGRAPHIC_DATA]/[GEOGRAPHIC_DATA] [PHONE_NU…" at bounding box center [490, 106] width 615 height 59
click at [526, 191] on div "View External Url View Person View External Url Email Schedule/Manage Callback …" at bounding box center [587, 168] width 167 height 45
click at [426, 183] on div "A Callback Scheduled Call Step: 1 America/New_York [PHONE_NUMBER] [EMAIL_ADDRES…" at bounding box center [352, 168] width 292 height 45
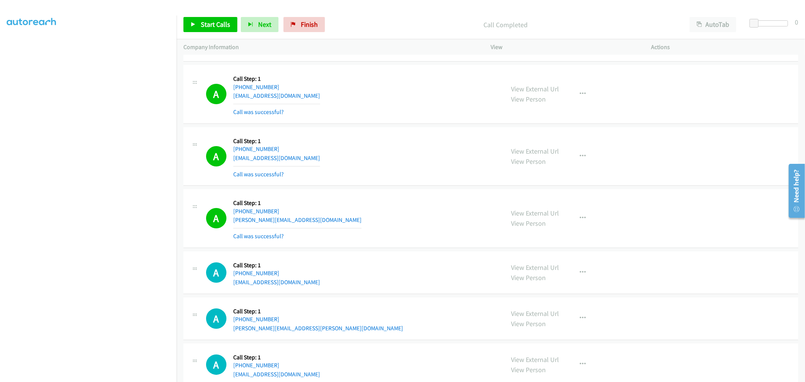
click at [568, 223] on div "View External Url View Person View External Url Email Schedule/Manage Callback …" at bounding box center [587, 218] width 167 height 45
click at [580, 221] on icon "button" at bounding box center [583, 218] width 6 height 6
drag, startPoint x: 531, startPoint y: 285, endPoint x: 447, endPoint y: 242, distance: 94.0
click at [530, 285] on link "Add to do not call list" at bounding box center [542, 282] width 100 height 15
drag, startPoint x: 447, startPoint y: 242, endPoint x: 467, endPoint y: 216, distance: 32.4
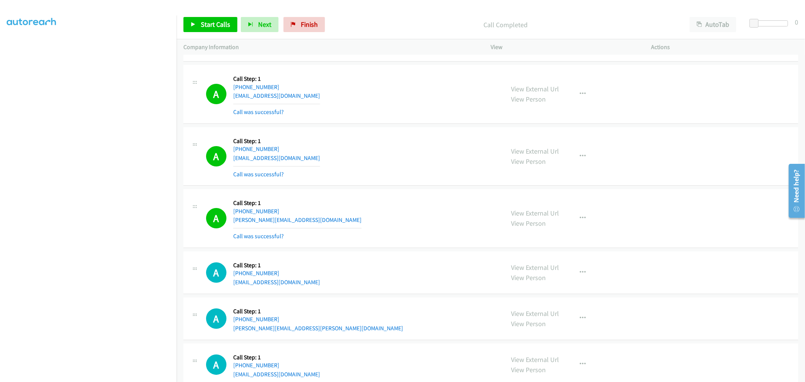
click at [447, 241] on div "A Callback Scheduled Call Step: 1 [GEOGRAPHIC_DATA]/[GEOGRAPHIC_DATA] [PHONE_NU…" at bounding box center [352, 218] width 292 height 45
click at [410, 113] on div "A Callback Scheduled Call Step: 1 America/Los_Angeles [PHONE_NUMBER] [EMAIL_ADD…" at bounding box center [352, 94] width 292 height 45
click at [216, 25] on span "Start Calls" at bounding box center [215, 24] width 29 height 9
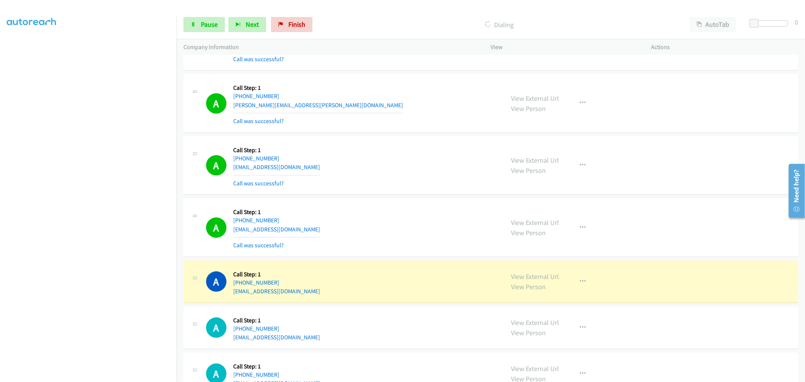
scroll to position [7365, 0]
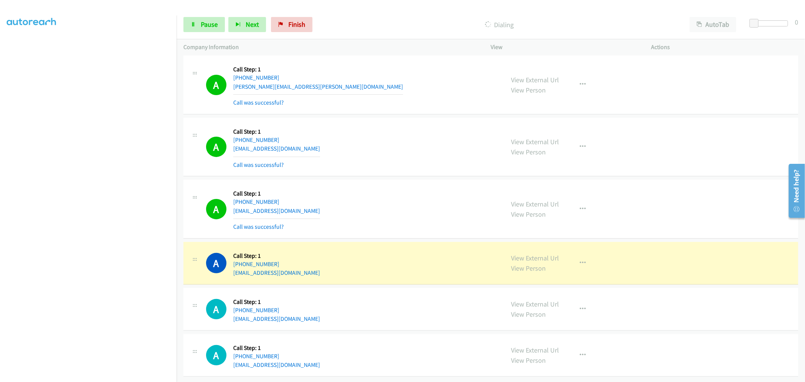
drag, startPoint x: 540, startPoint y: 250, endPoint x: 467, endPoint y: 191, distance: 94.0
click at [393, 131] on div "A Callback Scheduled Call Step: 1 America/New_York [PHONE_NUMBER] [EMAIL_ADDRES…" at bounding box center [352, 146] width 292 height 45
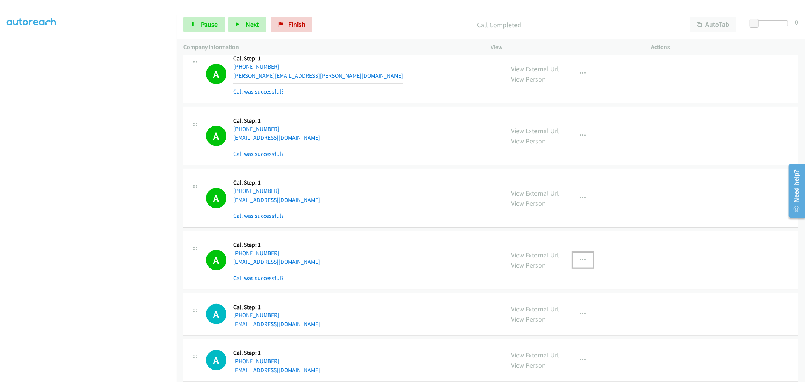
click at [581, 263] on icon "button" at bounding box center [583, 260] width 6 height 6
click at [555, 324] on link "Add to do not call list" at bounding box center [542, 324] width 100 height 15
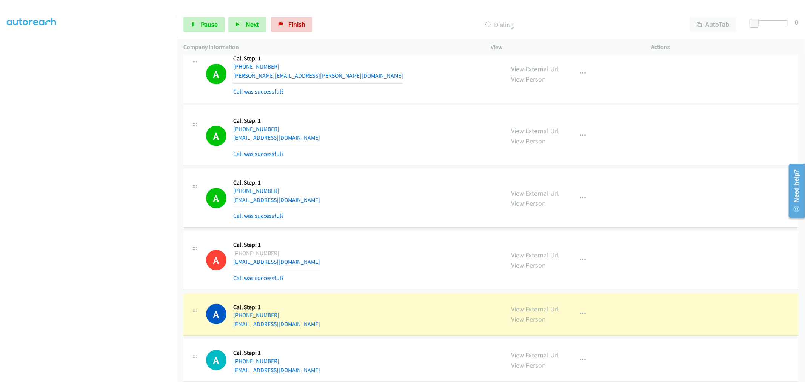
click at [346, 184] on div "A Callback Scheduled Call Step: 1 America/New_York [PHONE_NUMBER] [EMAIL_ADDRES…" at bounding box center [352, 197] width 292 height 45
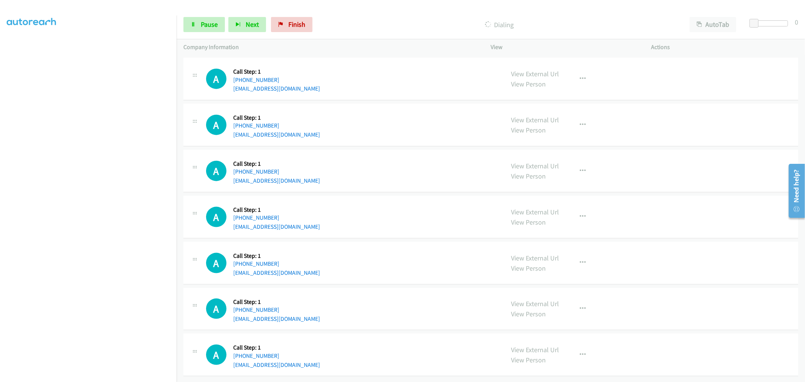
scroll to position [7863, 0]
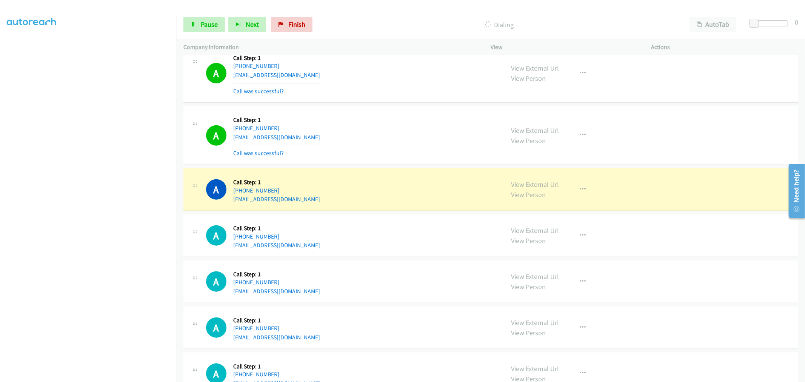
drag, startPoint x: 521, startPoint y: 189, endPoint x: 510, endPoint y: 181, distance: 13.2
click at [220, 26] on link "Pause" at bounding box center [203, 24] width 41 height 15
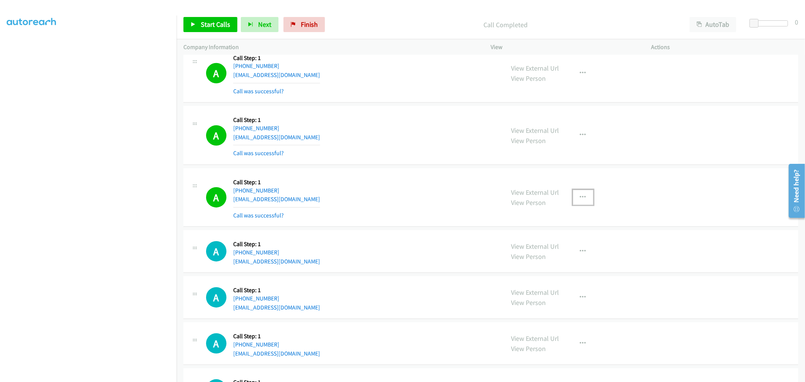
drag, startPoint x: 578, startPoint y: 201, endPoint x: 576, endPoint y: 216, distance: 15.2
click at [580, 200] on icon "button" at bounding box center [583, 197] width 6 height 6
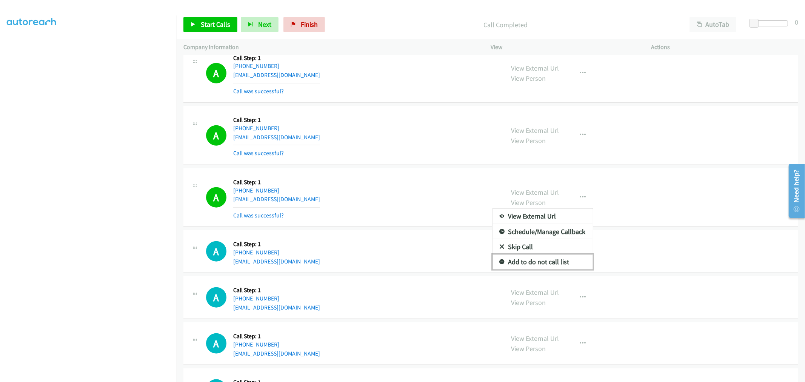
click at [534, 268] on link "Add to do not call list" at bounding box center [542, 261] width 100 height 15
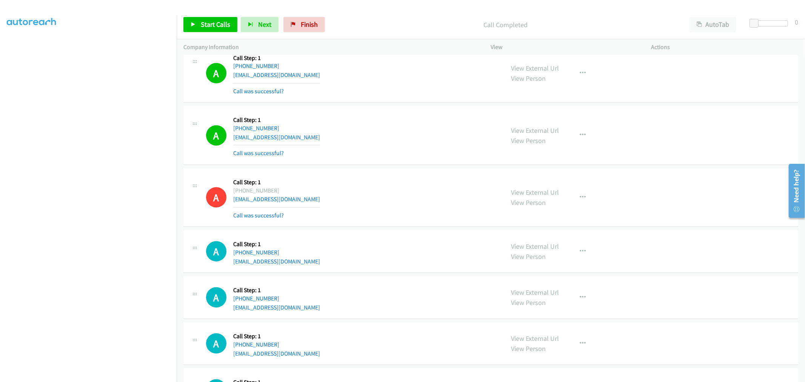
click at [333, 157] on div "A Callback Scheduled Call Step: 1 America/Los_Angeles [PHONE_NUMBER] [EMAIL_ADD…" at bounding box center [352, 135] width 292 height 45
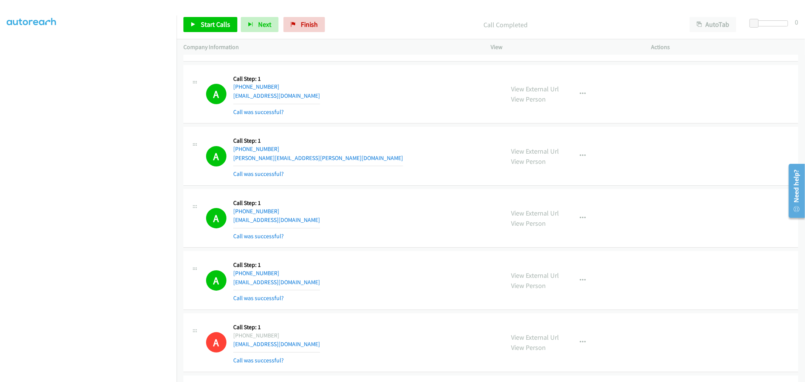
drag, startPoint x: 522, startPoint y: 220, endPoint x: 434, endPoint y: 131, distance: 125.1
click at [576, 225] on button "button" at bounding box center [583, 218] width 20 height 15
click at [534, 284] on link "Add to do not call list" at bounding box center [542, 282] width 100 height 15
click at [204, 25] on span "Start Calls" at bounding box center [215, 24] width 29 height 9
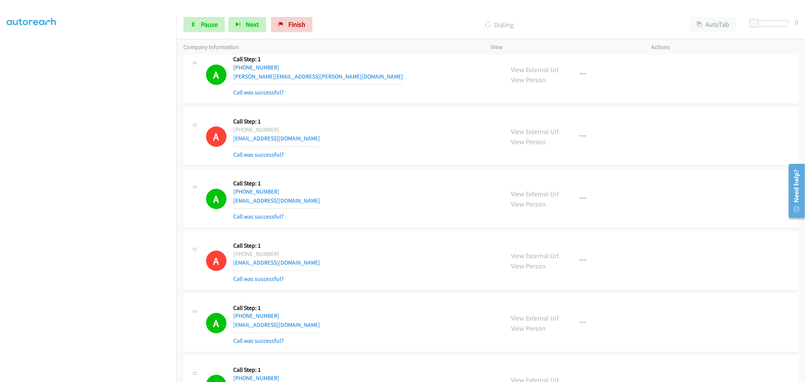
scroll to position [7409, 0]
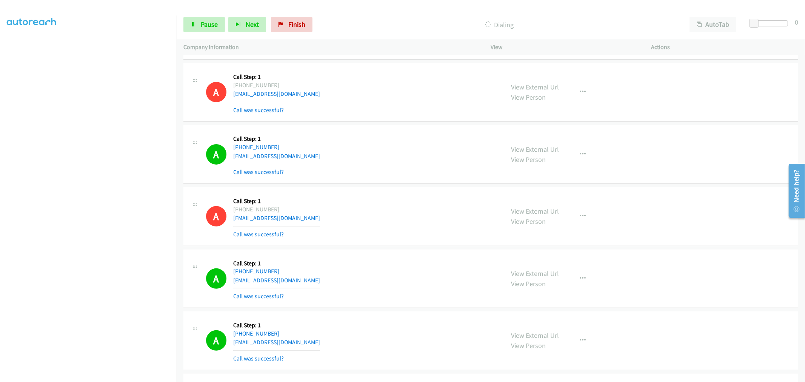
click at [390, 195] on div "A Callback Scheduled Call Step: 1 America/New_York [PHONE_NUMBER] [EMAIL_ADDRES…" at bounding box center [490, 216] width 615 height 59
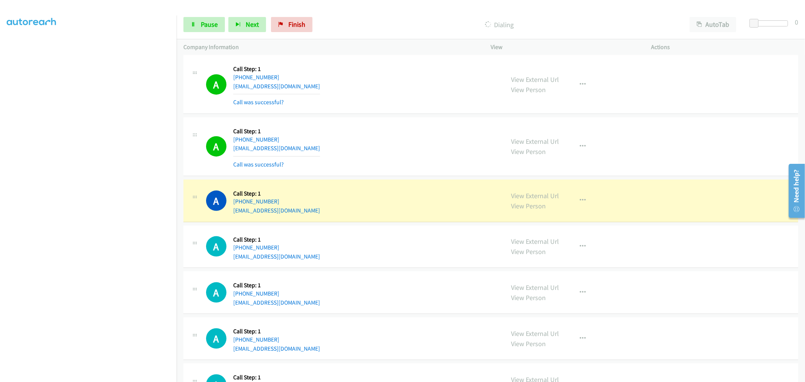
scroll to position [8078, 0]
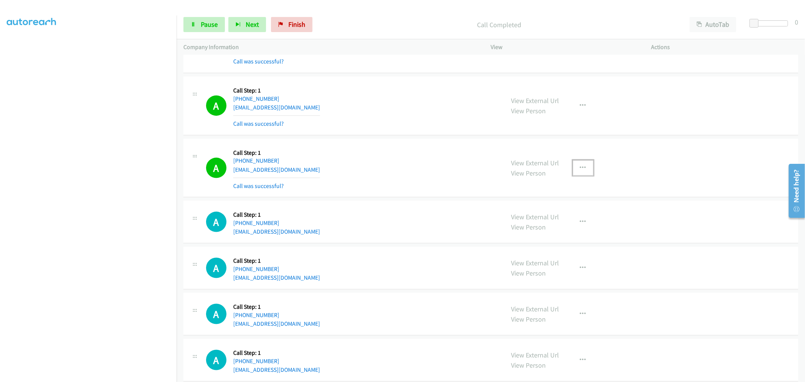
click at [580, 170] on icon "button" at bounding box center [583, 168] width 6 height 6
click at [525, 236] on link "Add to do not call list" at bounding box center [542, 232] width 100 height 15
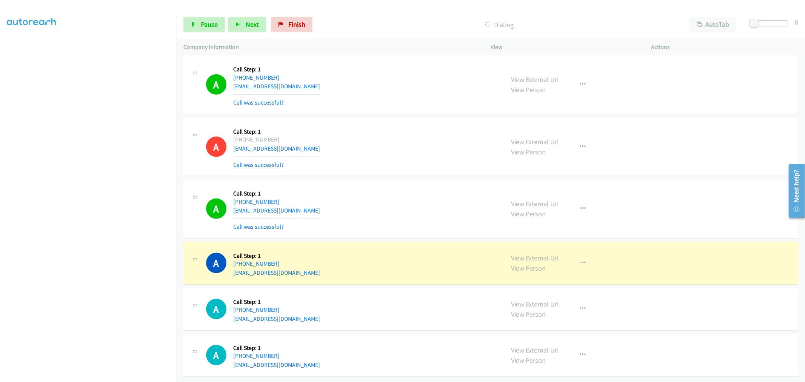
scroll to position [8111, 0]
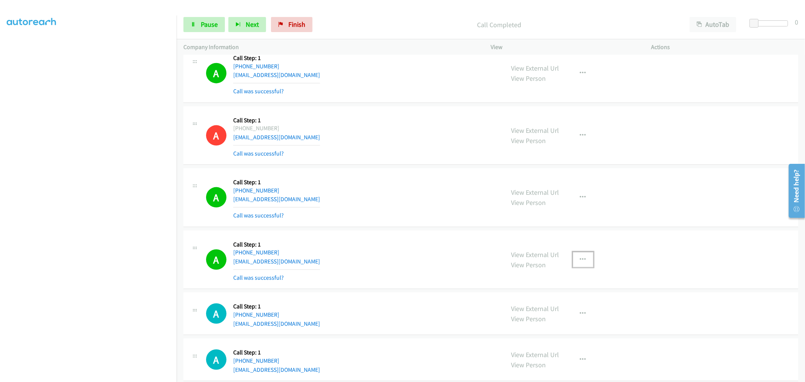
click at [585, 267] on button "button" at bounding box center [583, 259] width 20 height 15
click at [549, 326] on link "Add to do not call list" at bounding box center [542, 324] width 100 height 15
click at [404, 227] on div "A Callback Scheduled Call Step: 1 [GEOGRAPHIC_DATA]/[GEOGRAPHIC_DATA] [PHONE_NU…" at bounding box center [490, 197] width 615 height 59
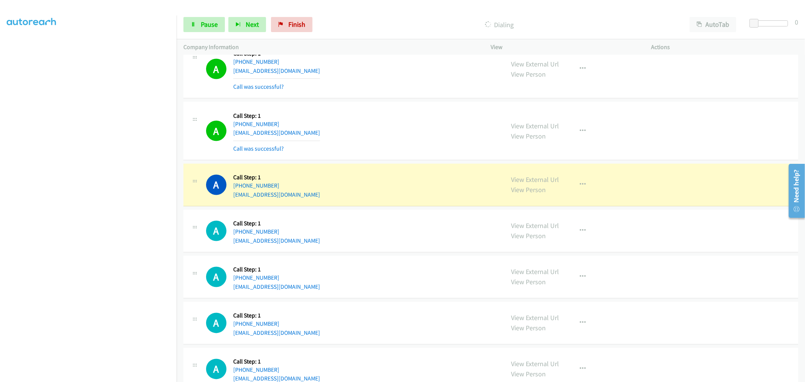
scroll to position [8404, 0]
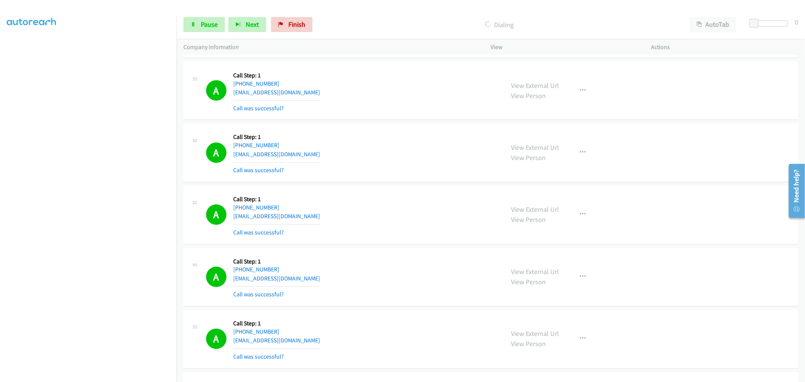
click at [421, 175] on div "A Callback Scheduled Call Step: 1 America/New_York [PHONE_NUMBER] [EMAIL_ADDRES…" at bounding box center [352, 152] width 292 height 45
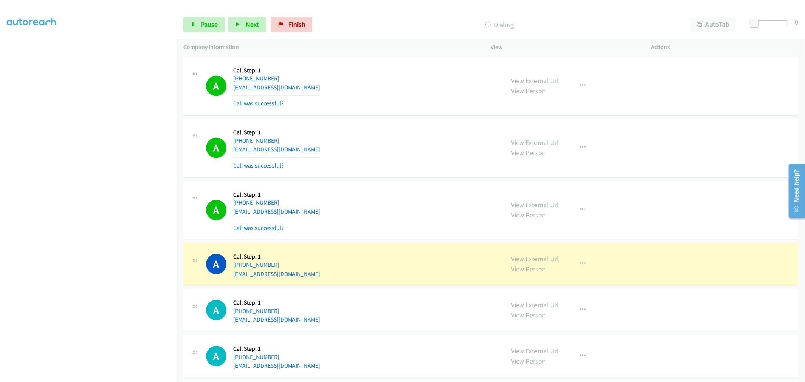
scroll to position [8653, 0]
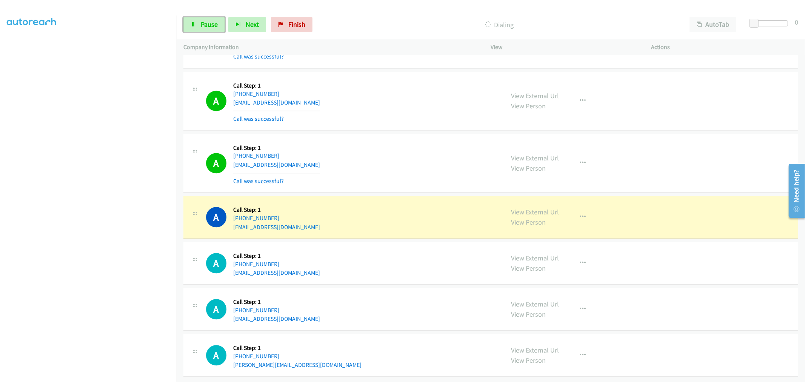
drag, startPoint x: 220, startPoint y: 26, endPoint x: 169, endPoint y: 157, distance: 140.1
click at [220, 26] on link "Pause" at bounding box center [203, 24] width 41 height 15
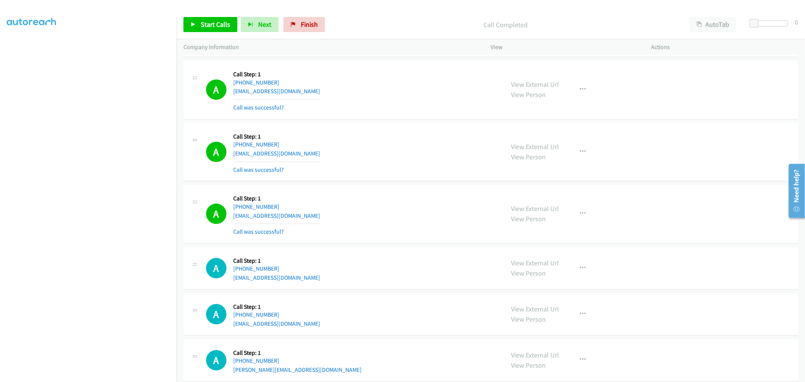
click at [442, 200] on div "A Callback Scheduled Call Step: 1 America/[GEOGRAPHIC_DATA] [PHONE_NUMBER] [EMA…" at bounding box center [352, 213] width 292 height 45
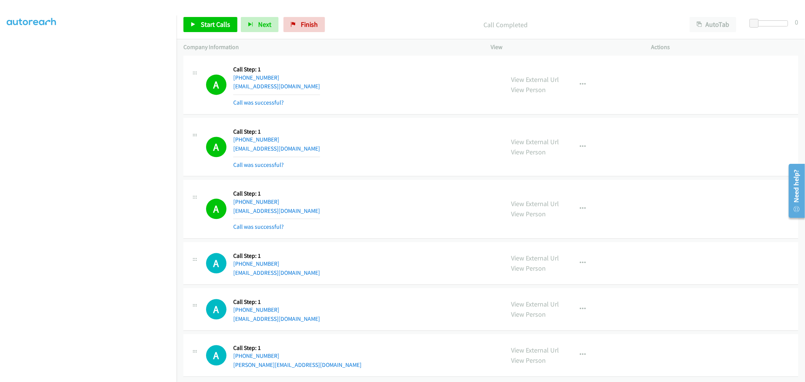
scroll to position [8670, 0]
click at [581, 206] on icon "button" at bounding box center [583, 209] width 6 height 6
click at [535, 267] on link "Add to do not call list" at bounding box center [542, 273] width 100 height 15
click at [352, 224] on div "A Callback Scheduled Call Step: 1 America/[GEOGRAPHIC_DATA] [PHONE_NUMBER] [EMA…" at bounding box center [352, 208] width 292 height 45
click at [395, 186] on div "A Callback Scheduled Call Step: 1 America/[GEOGRAPHIC_DATA] [PHONE_NUMBER] [EMA…" at bounding box center [352, 208] width 292 height 45
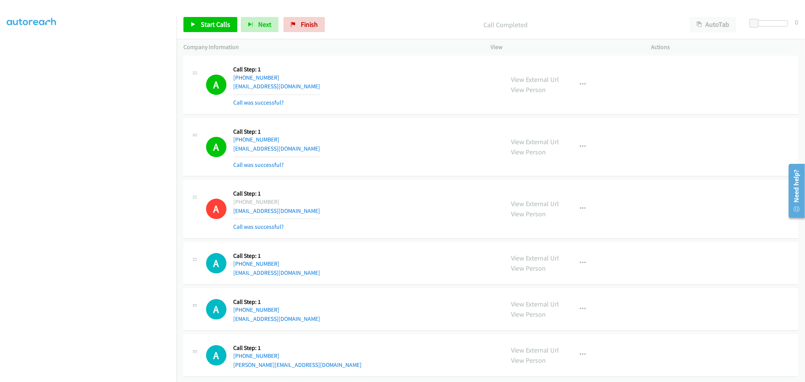
click at [435, 142] on div "A Callback Scheduled Call Step: 1 America/Los_Angeles [PHONE_NUMBER] [EMAIL_ADD…" at bounding box center [352, 146] width 292 height 45
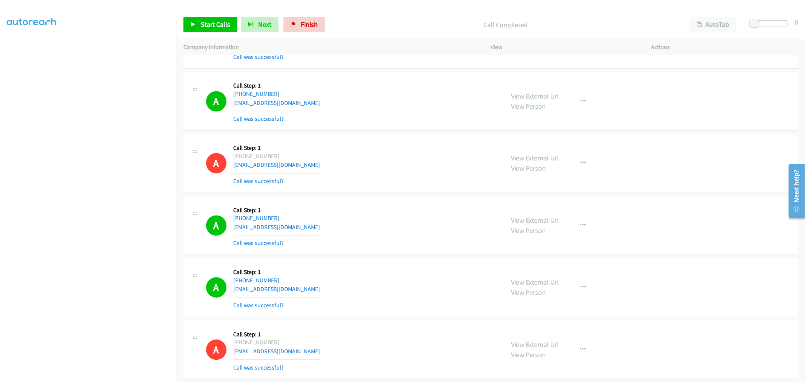
scroll to position [3772, 0]
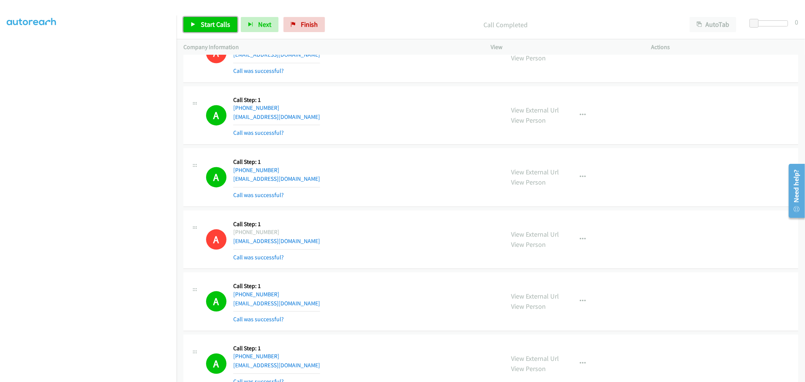
click at [225, 24] on span "Start Calls" at bounding box center [215, 24] width 29 height 9
drag, startPoint x: 406, startPoint y: 163, endPoint x: 401, endPoint y: 160, distance: 5.9
click at [406, 163] on div "A Callback Scheduled Call Step: 1 America/New_York [PHONE_NUMBER] [EMAIL_ADDRES…" at bounding box center [352, 177] width 292 height 45
click at [390, 210] on td "A Callback Scheduled Call Step: 1 America/New_York [PHONE_NUMBER] [EMAIL_ADDRES…" at bounding box center [491, 239] width 628 height 62
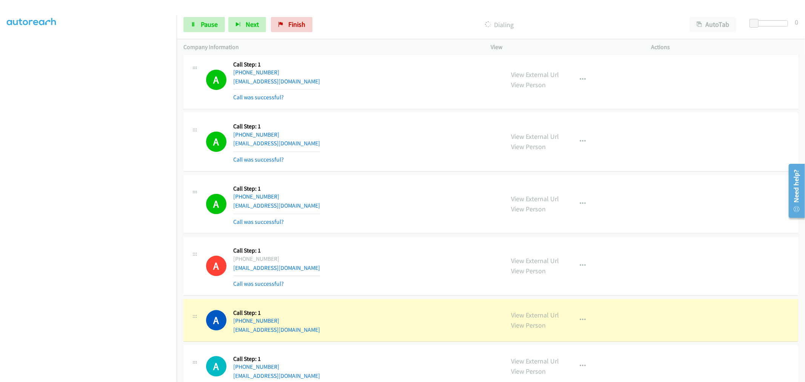
scroll to position [8670, 0]
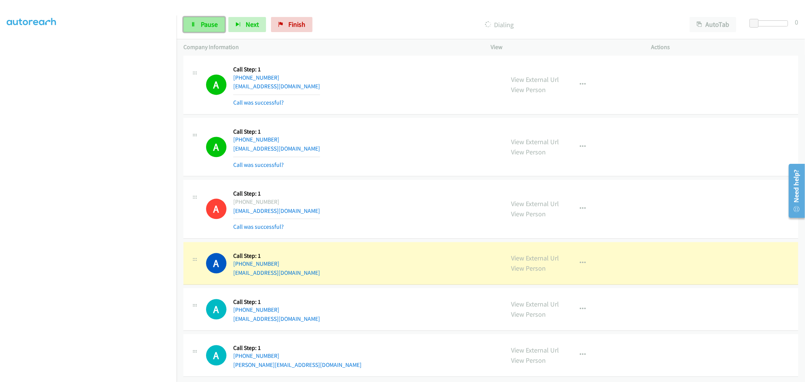
click at [199, 28] on link "Pause" at bounding box center [203, 24] width 41 height 15
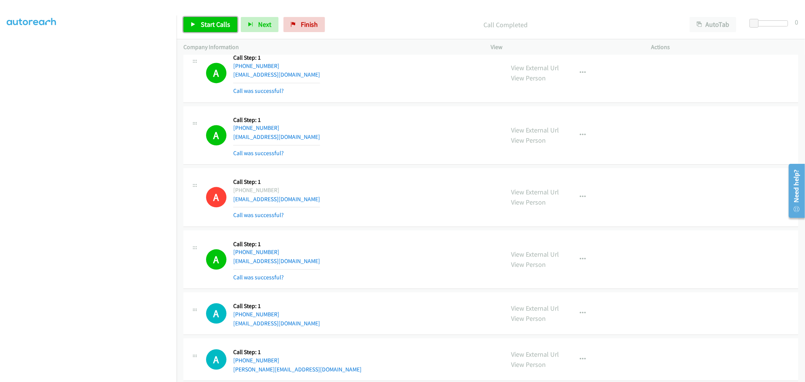
click at [211, 25] on span "Start Calls" at bounding box center [215, 24] width 29 height 9
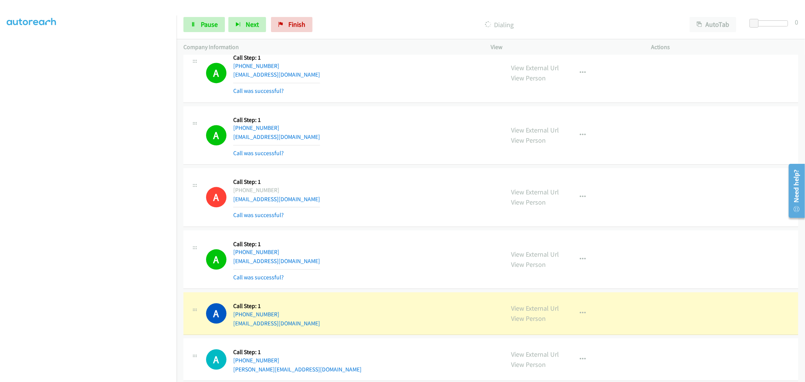
click at [402, 158] on div "A Callback Scheduled Call Step: 1 America/Los_Angeles [PHONE_NUMBER] [EMAIL_ADD…" at bounding box center [352, 135] width 292 height 45
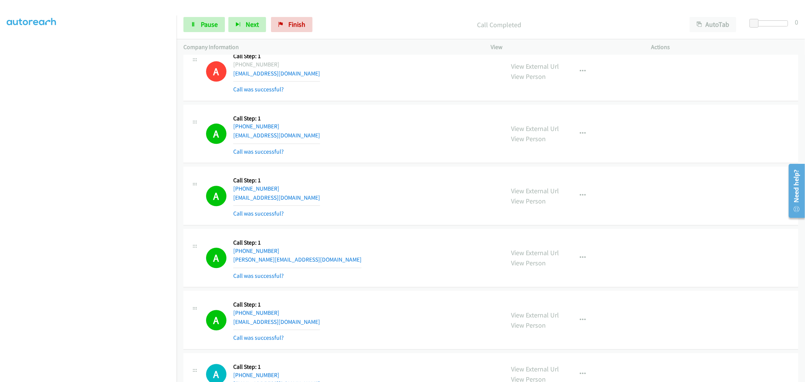
scroll to position [8964, 0]
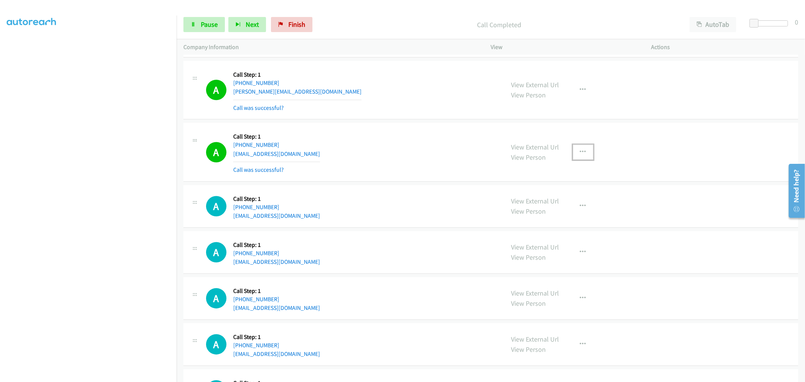
drag, startPoint x: 587, startPoint y: 160, endPoint x: 584, endPoint y: 164, distance: 5.1
click at [587, 160] on button "button" at bounding box center [583, 151] width 20 height 15
click at [549, 220] on link "Add to do not call list" at bounding box center [542, 216] width 100 height 15
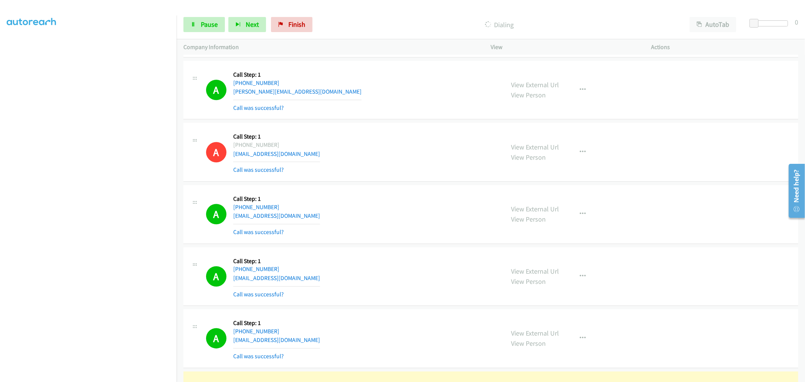
scroll to position [9131, 0]
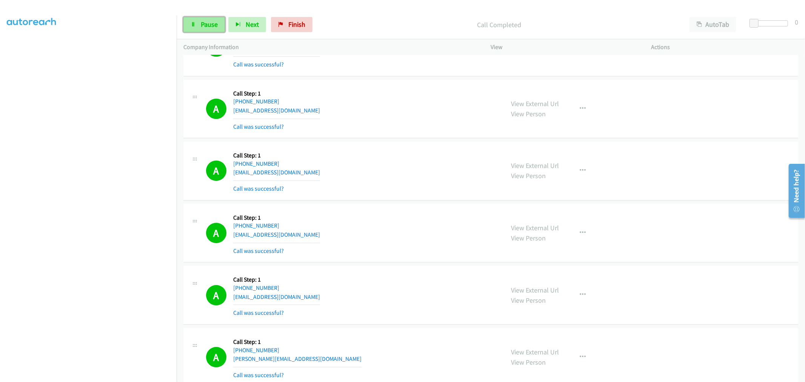
click at [212, 25] on span "Pause" at bounding box center [209, 24] width 17 height 9
click at [415, 212] on div "A Callback Scheduled Call Step: 1 America/Los_Angeles [PHONE_NUMBER] [EMAIL_ADD…" at bounding box center [490, 233] width 615 height 59
click at [198, 27] on link "Start Calls" at bounding box center [210, 24] width 54 height 15
click at [407, 209] on div "A Callback Scheduled Call Step: 1 America/Los_Angeles [PHONE_NUMBER] [EMAIL_ADD…" at bounding box center [490, 233] width 615 height 59
click at [214, 23] on span "Pause" at bounding box center [209, 24] width 17 height 9
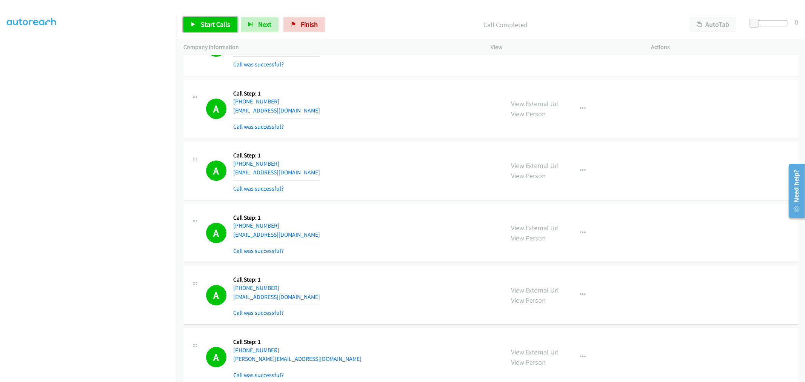
drag, startPoint x: 219, startPoint y: 27, endPoint x: 304, endPoint y: 106, distance: 115.3
click at [219, 27] on span "Start Calls" at bounding box center [215, 24] width 29 height 9
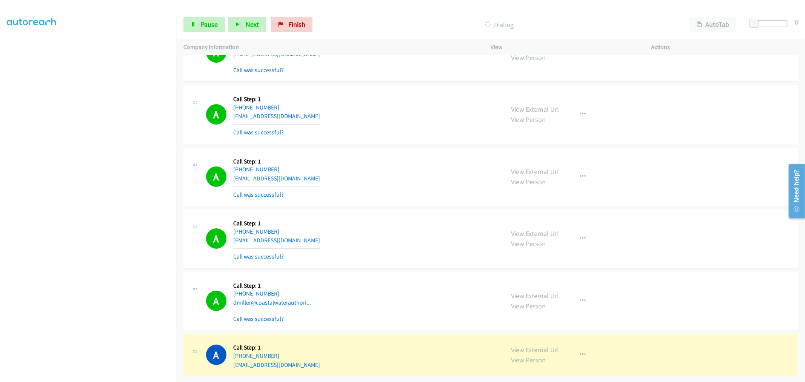
scroll to position [9680, 0]
click at [583, 293] on button "button" at bounding box center [583, 300] width 20 height 15
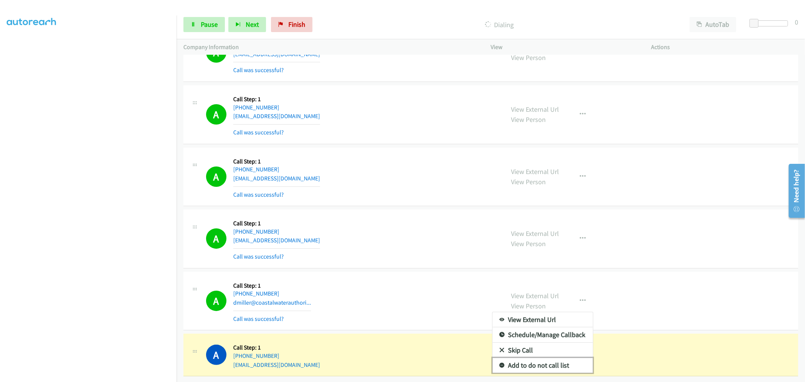
click at [538, 360] on link "Add to do not call list" at bounding box center [542, 365] width 100 height 15
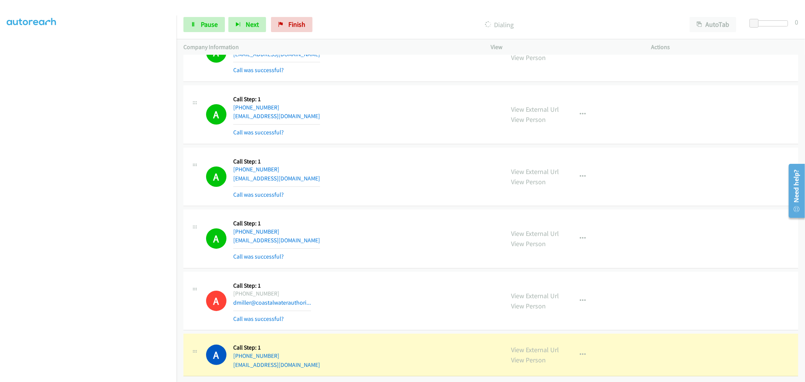
click at [386, 154] on div "A Callback Scheduled Call Step: 1 America/New_York [PHONE_NUMBER] [EMAIL_ADDRES…" at bounding box center [352, 176] width 292 height 45
click at [406, 174] on div "A Callback Scheduled Call Step: 1 America/New_York [PHONE_NUMBER] [EMAIL_ADDRES…" at bounding box center [352, 176] width 292 height 45
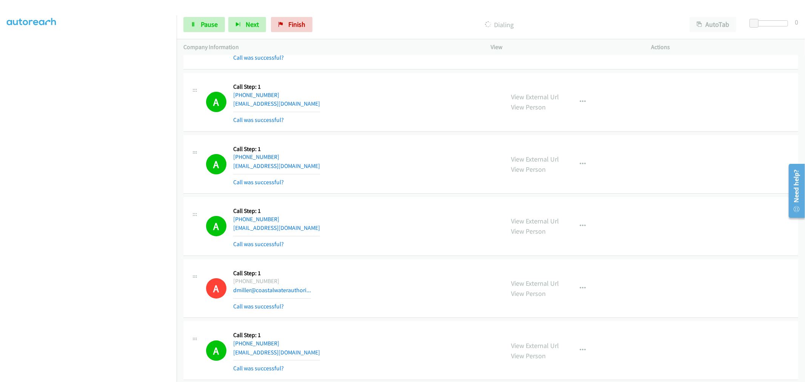
click at [397, 182] on div "A Callback Scheduled Call Step: 1 America/New_York [PHONE_NUMBER] [EMAIL_ADDRES…" at bounding box center [352, 164] width 292 height 45
click at [347, 183] on div "A Callback Scheduled Call Step: 1 America/New_York [PHONE_NUMBER] [EMAIL_ADDRES…" at bounding box center [352, 164] width 292 height 45
click at [269, 168] on link "[EMAIL_ADDRESS][DOMAIN_NAME]" at bounding box center [276, 165] width 87 height 7
click at [350, 163] on div "A Callback Scheduled Call Step: 1 America/New_York [PHONE_NUMBER] [EMAIL_ADDRES…" at bounding box center [352, 164] width 292 height 45
click at [355, 161] on div "A Callback Scheduled Call Step: 1 America/New_York [PHONE_NUMBER] [EMAIL_ADDRES…" at bounding box center [352, 164] width 292 height 45
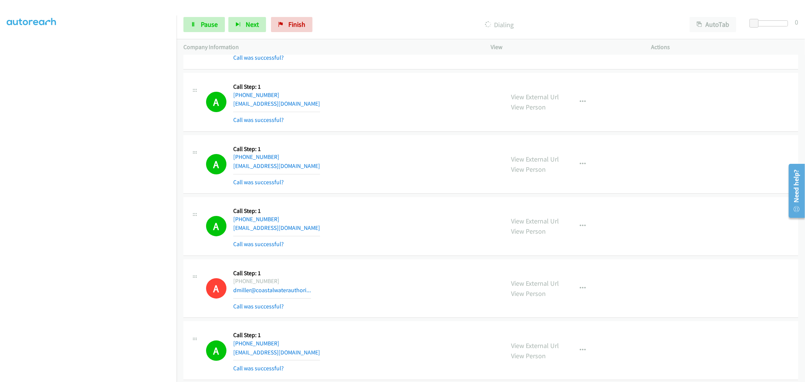
click at [405, 148] on div "A Callback Scheduled Call Step: 1 America/New_York [PHONE_NUMBER] [EMAIL_ADDRES…" at bounding box center [352, 164] width 292 height 45
click at [418, 167] on div "A Callback Scheduled Call Step: 1 America/New_York [PHONE_NUMBER] [EMAIL_ADDRES…" at bounding box center [352, 164] width 292 height 45
click at [412, 181] on div "A Callback Scheduled Call Step: 1 America/New_York [PHONE_NUMBER] [EMAIL_ADDRES…" at bounding box center [352, 164] width 292 height 45
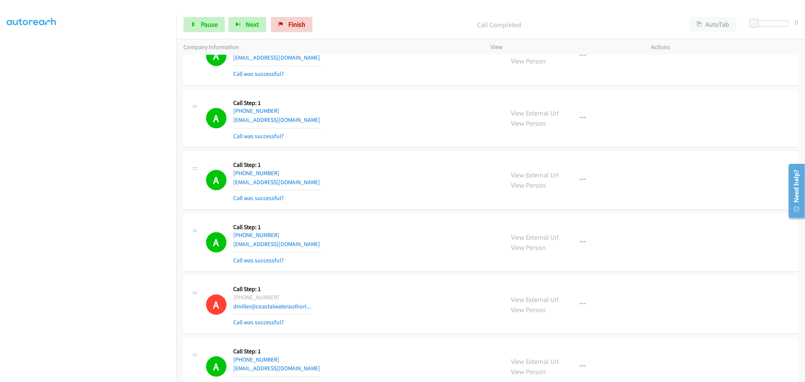
scroll to position [9697, 0]
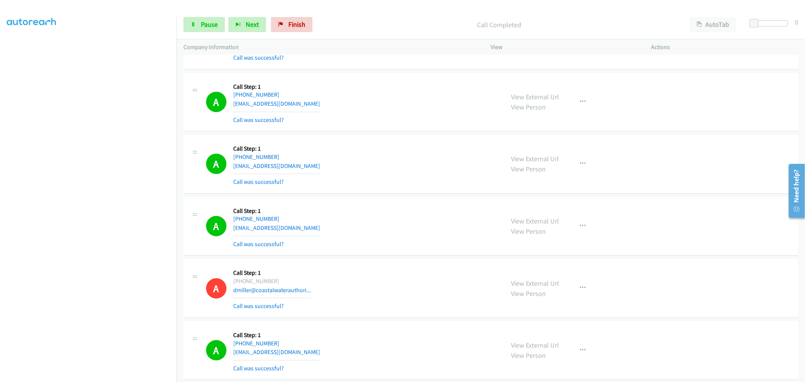
drag, startPoint x: 425, startPoint y: 186, endPoint x: 408, endPoint y: 182, distance: 17.0
click at [409, 182] on div "A Callback Scheduled Call Step: 1 America/New_York [PHONE_NUMBER] [EMAIL_ADDRES…" at bounding box center [490, 164] width 615 height 59
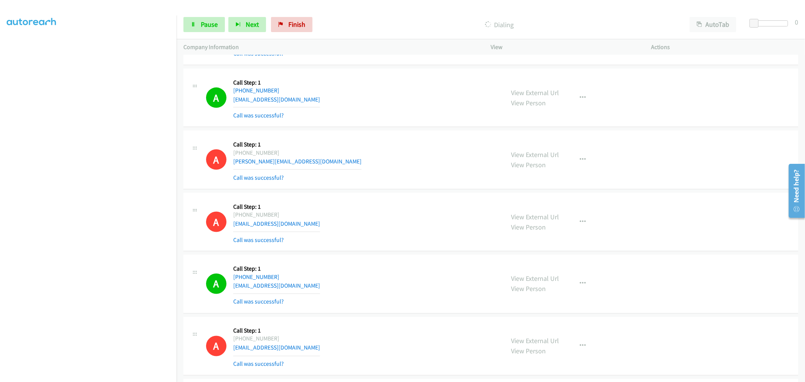
drag, startPoint x: 532, startPoint y: 217, endPoint x: 367, endPoint y: 107, distance: 198.1
click at [332, 175] on div "A Callback Scheduled Call Step: 1 America/Los_Angeles [PHONE_NUMBER] [PERSON_NA…" at bounding box center [352, 159] width 292 height 45
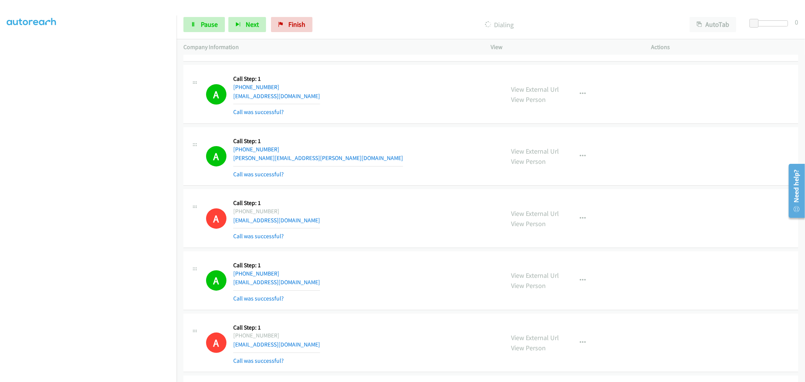
click at [323, 185] on div "A Callback Scheduled Call Step: 1 America/[GEOGRAPHIC_DATA] [PHONE_NUMBER] [PER…" at bounding box center [490, 156] width 615 height 59
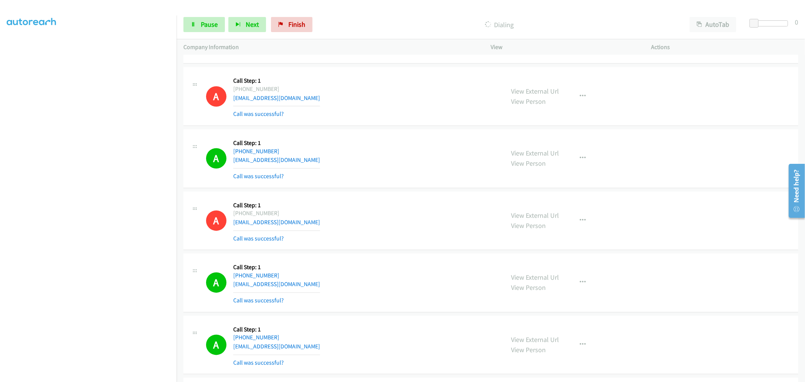
click at [368, 134] on div "A Callback Scheduled Call Step: 1 America/Los_Angeles [PHONE_NUMBER] [EMAIL_ADD…" at bounding box center [490, 158] width 615 height 59
click at [339, 166] on div "A Callback Scheduled Call Step: 1 America/Los_Angeles [PHONE_NUMBER] [EMAIL_ADD…" at bounding box center [352, 158] width 292 height 45
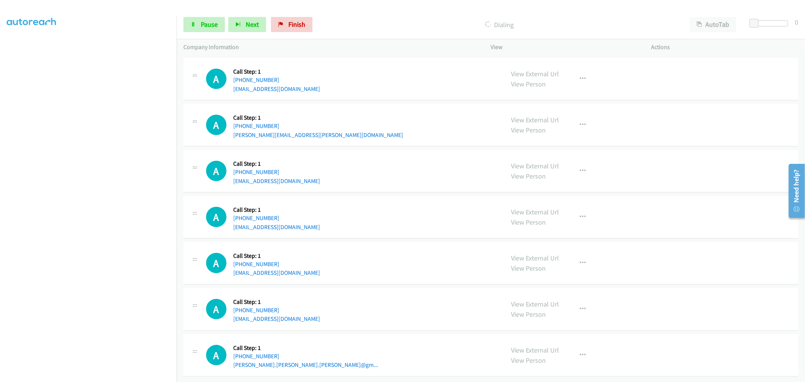
scroll to position [10087, 0]
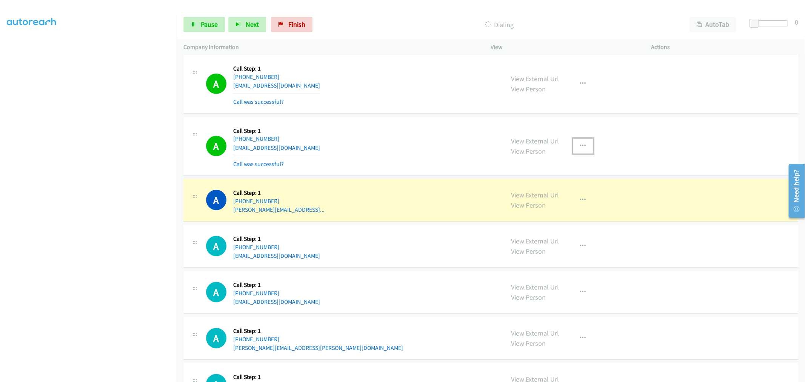
click at [580, 149] on icon "button" at bounding box center [583, 146] width 6 height 6
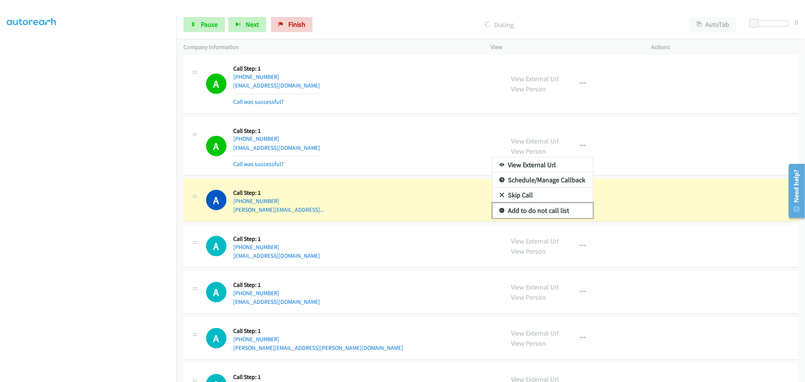
click at [509, 215] on link "Add to do not call list" at bounding box center [542, 210] width 100 height 15
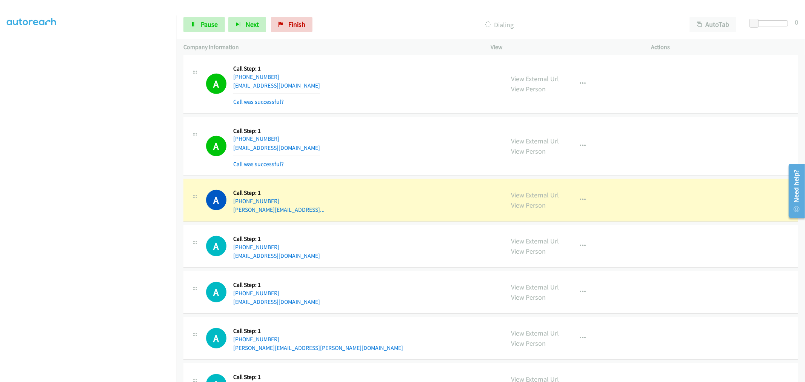
click at [360, 150] on div "A Callback Scheduled Call Step: 1 America/Los_Angeles [PHONE_NUMBER] [EMAIL_ADD…" at bounding box center [352, 146] width 292 height 45
click at [213, 28] on span "Pause" at bounding box center [209, 24] width 17 height 9
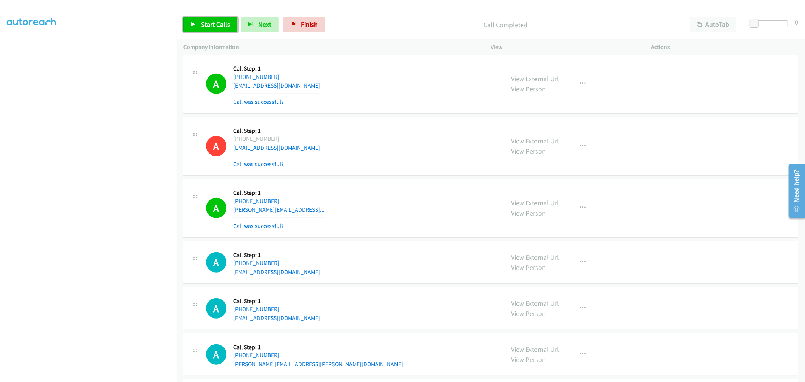
click at [219, 28] on span "Start Calls" at bounding box center [215, 24] width 29 height 9
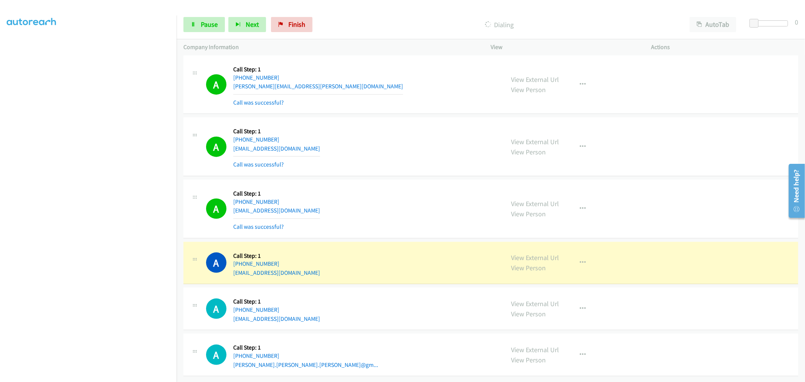
scroll to position [10410, 0]
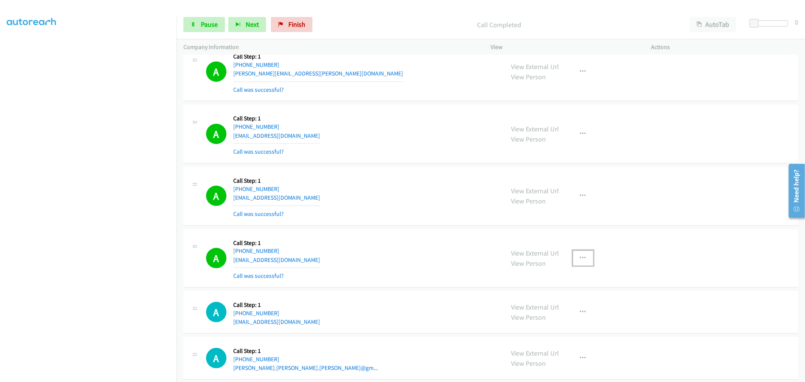
click at [580, 261] on icon "button" at bounding box center [583, 258] width 6 height 6
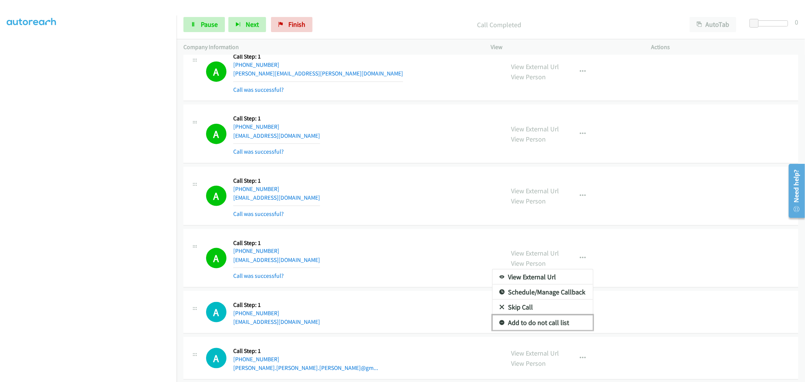
click at [563, 324] on link "Add to do not call list" at bounding box center [542, 322] width 100 height 15
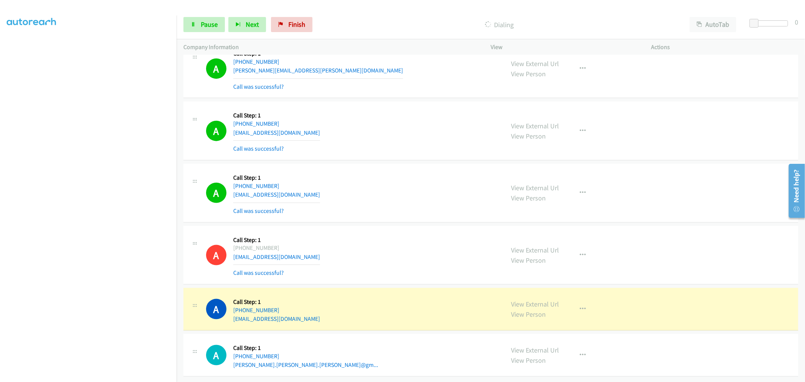
scroll to position [10425, 0]
drag, startPoint x: 530, startPoint y: 300, endPoint x: 523, endPoint y: 299, distance: 6.5
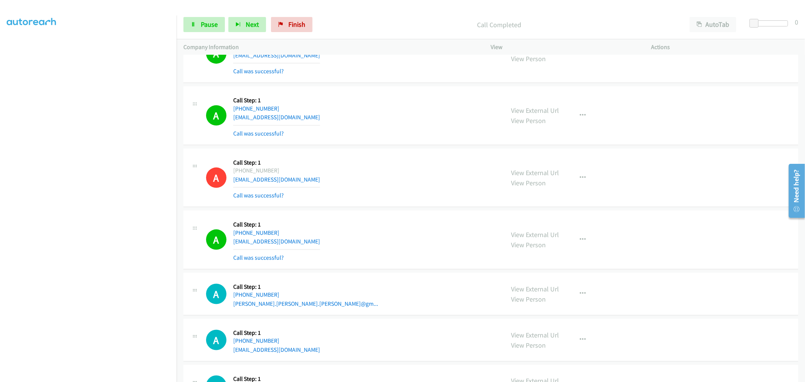
scroll to position [10551, 0]
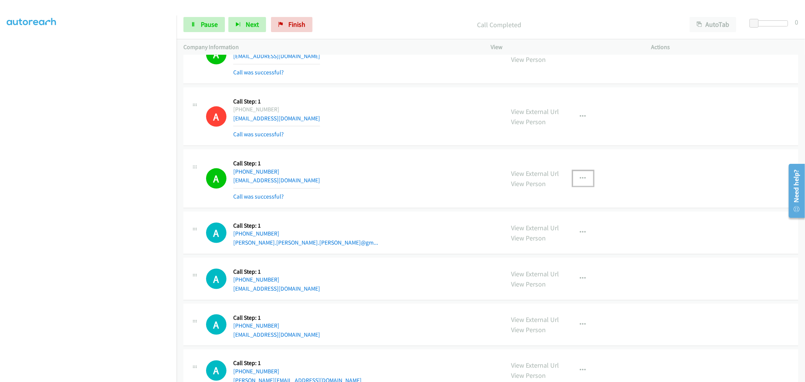
click at [575, 186] on button "button" at bounding box center [583, 178] width 20 height 15
drag, startPoint x: 530, startPoint y: 260, endPoint x: 530, endPoint y: 253, distance: 6.8
click at [573, 186] on div "View External Url Email Schedule/Manage Callback Skip Call Add to do not call l…" at bounding box center [583, 178] width 20 height 15
click at [530, 247] on div "View External Url View Person View External Url Email Schedule/Manage Callback …" at bounding box center [587, 232] width 167 height 29
click at [573, 186] on button "button" at bounding box center [583, 178] width 20 height 15
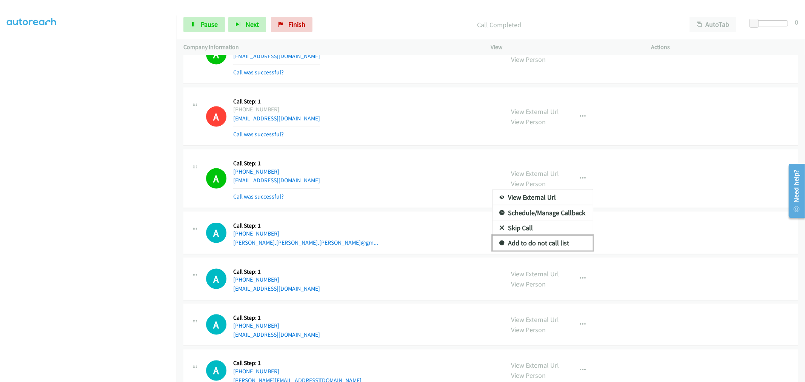
click at [535, 250] on link "Add to do not call list" at bounding box center [542, 242] width 100 height 15
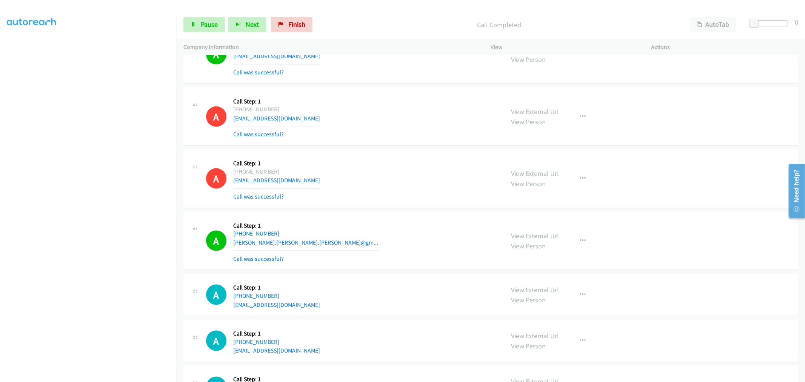
click at [201, 15] on div "Start Calls Pause Next Finish Call Completed AutoTab AutoTab 0" at bounding box center [491, 24] width 628 height 29
click at [203, 19] on link "Pause" at bounding box center [203, 24] width 41 height 15
click at [214, 23] on span "Pause" at bounding box center [209, 24] width 17 height 9
click at [213, 27] on span "Start Calls" at bounding box center [215, 24] width 29 height 9
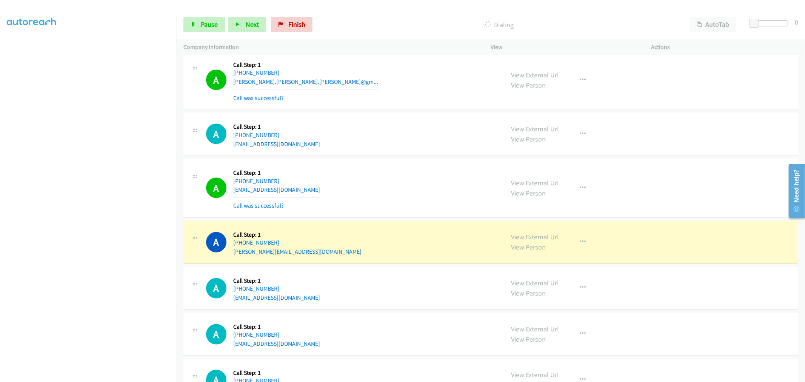
scroll to position [10803, 0]
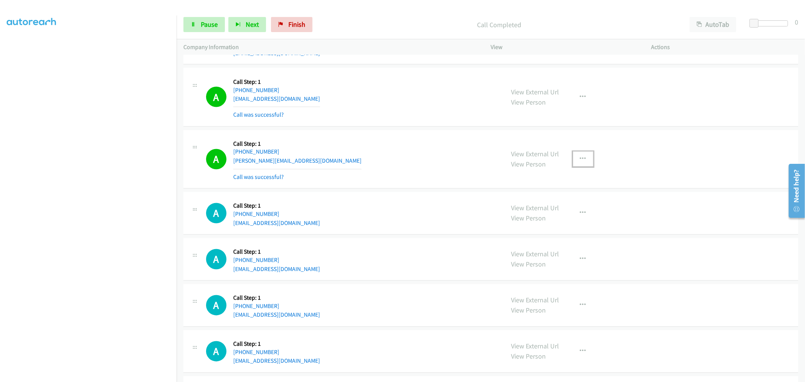
click at [580, 162] on icon "button" at bounding box center [583, 159] width 6 height 6
click at [539, 231] on link "Add to do not call list" at bounding box center [542, 223] width 100 height 15
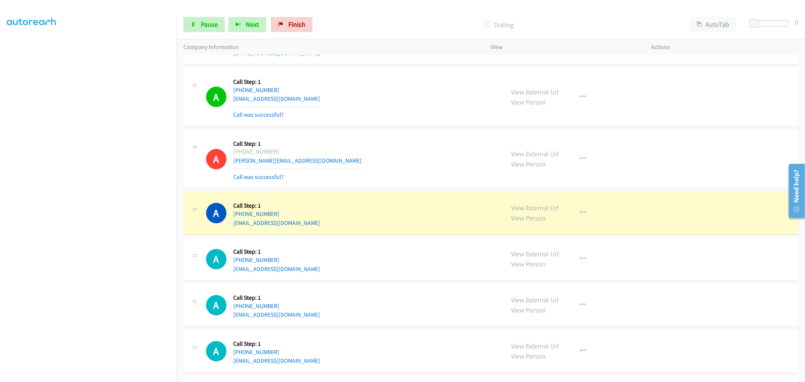
drag, startPoint x: 532, startPoint y: 213, endPoint x: 478, endPoint y: 156, distance: 79.0
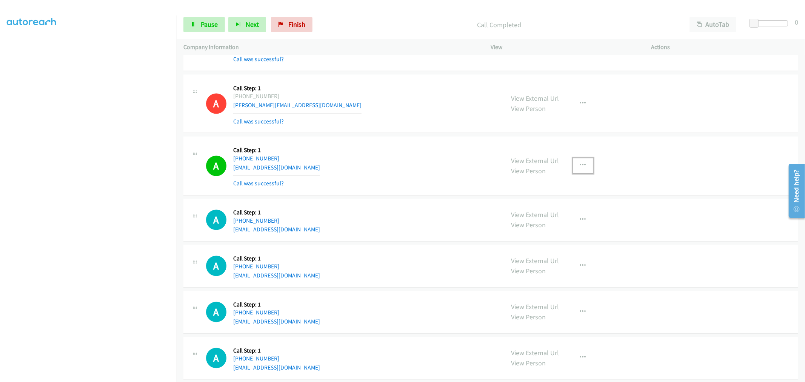
click at [580, 169] on icon "button" at bounding box center [583, 166] width 6 height 6
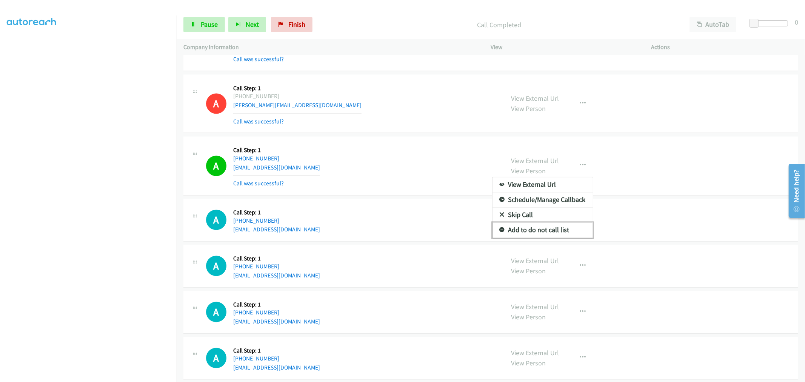
click at [532, 233] on link "Add to do not call list" at bounding box center [542, 230] width 100 height 15
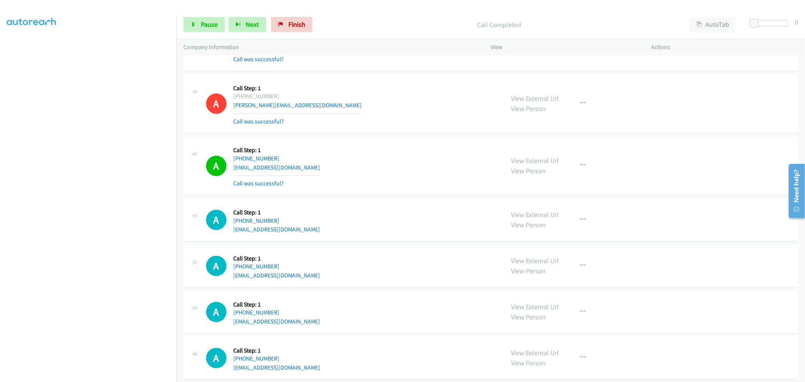
click at [428, 180] on div "A Callback Scheduled Call Step: 1 [GEOGRAPHIC_DATA]/[GEOGRAPHIC_DATA] [PHONE_NU…" at bounding box center [352, 165] width 292 height 45
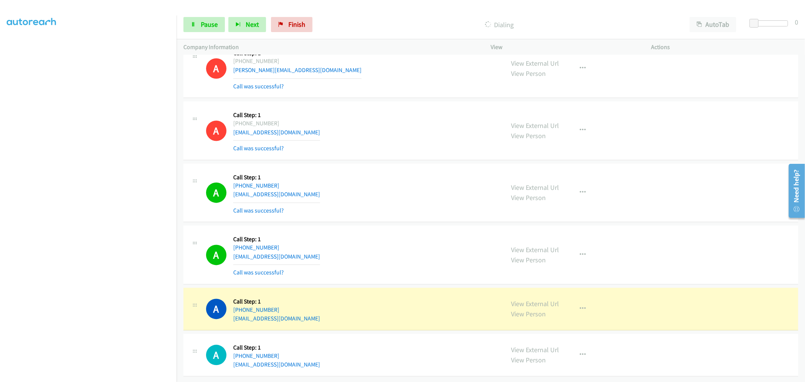
scroll to position [10906, 0]
drag, startPoint x: 518, startPoint y: 300, endPoint x: 455, endPoint y: 213, distance: 107.4
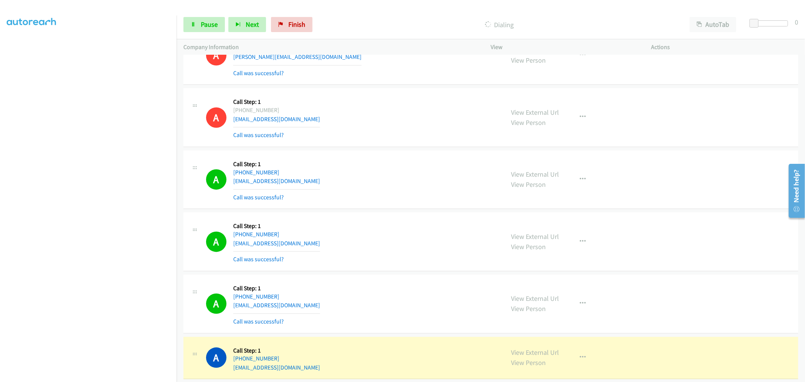
scroll to position [10923, 0]
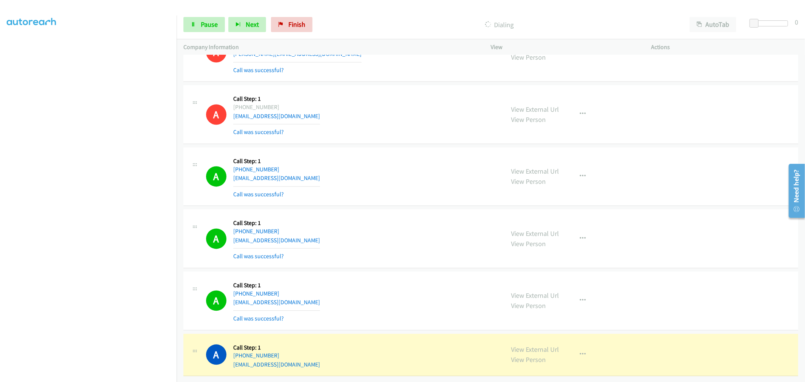
click at [365, 201] on td "A Callback Scheduled Call Step: 1 [GEOGRAPHIC_DATA]/[GEOGRAPHIC_DATA] [PHONE_NU…" at bounding box center [491, 177] width 628 height 62
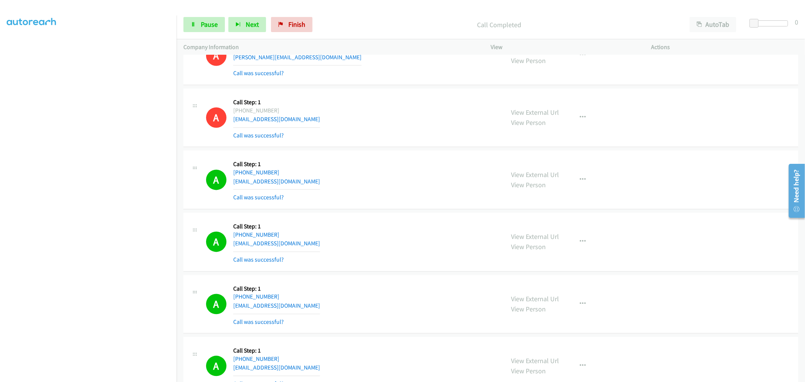
scroll to position [10939, 0]
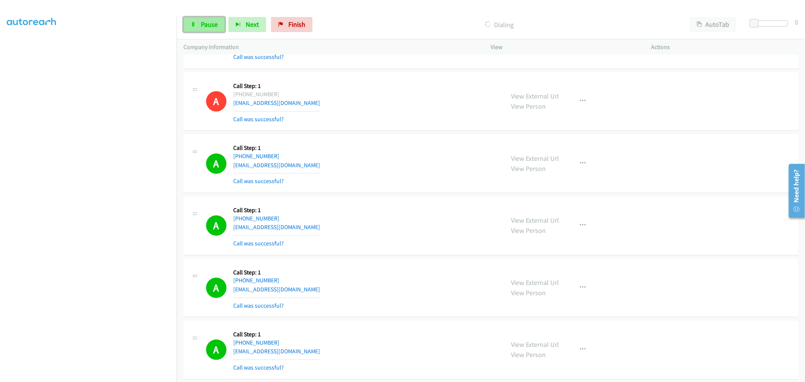
click at [218, 28] on link "Pause" at bounding box center [203, 24] width 41 height 15
click at [226, 20] on link "Start Calls" at bounding box center [210, 24] width 54 height 15
click at [103, 378] on aside "Dialing Mode: Power | Switch to Preview My Lists" at bounding box center [88, 189] width 177 height 418
click at [99, 380] on aside "Dialing Mode: Power | Switch to Preview My Lists" at bounding box center [88, 189] width 177 height 418
click at [125, 376] on section at bounding box center [88, 202] width 163 height 361
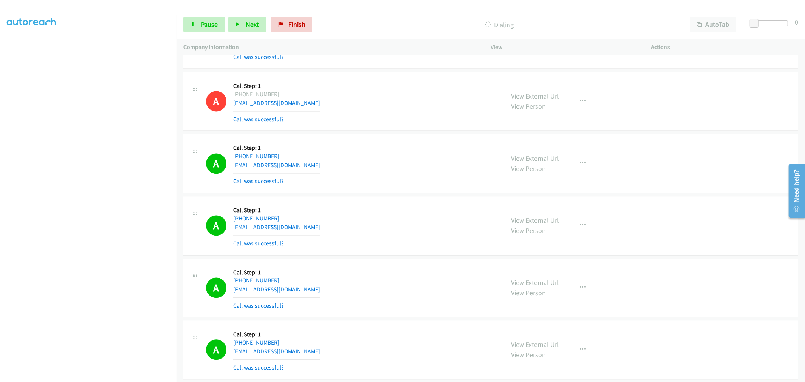
click at [386, 210] on div "A Callback Scheduled Call Step: 1 [GEOGRAPHIC_DATA]/[GEOGRAPHIC_DATA] [PHONE_NU…" at bounding box center [352, 225] width 292 height 45
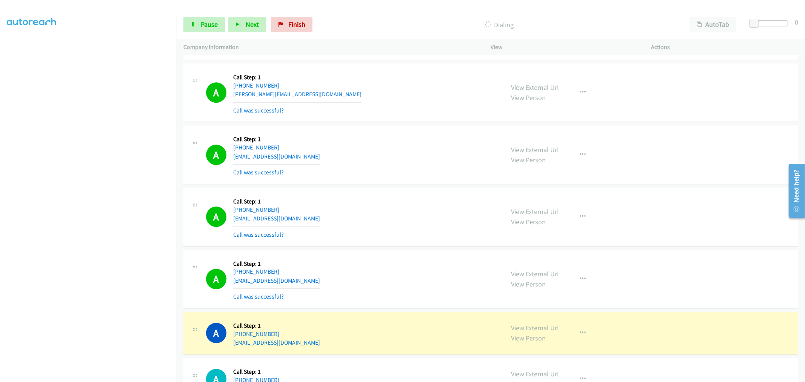
scroll to position [11419, 0]
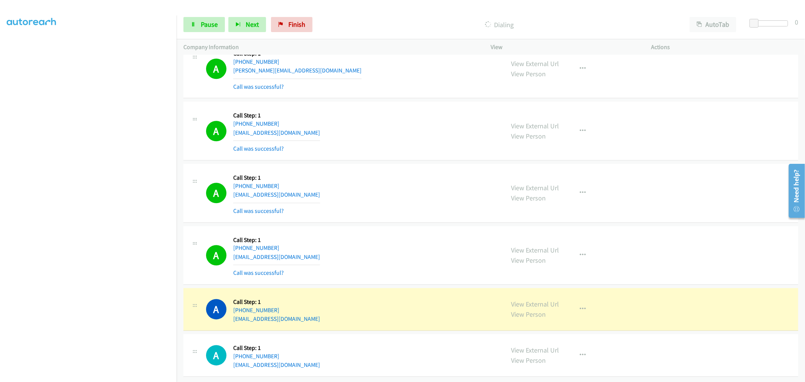
drag, startPoint x: 516, startPoint y: 299, endPoint x: 467, endPoint y: 258, distance: 63.8
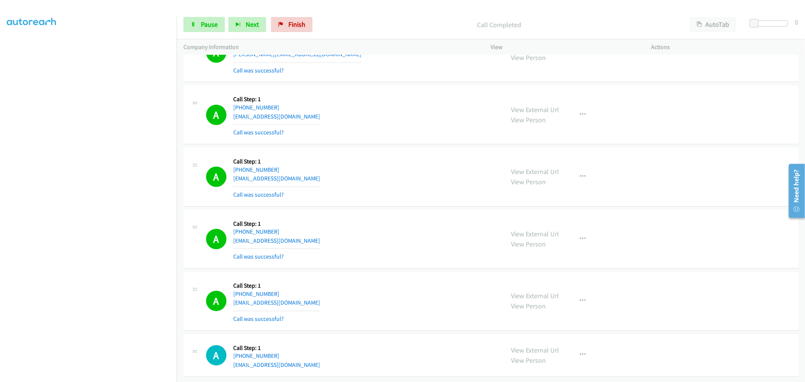
scroll to position [11436, 0]
click at [582, 295] on button "button" at bounding box center [583, 300] width 20 height 15
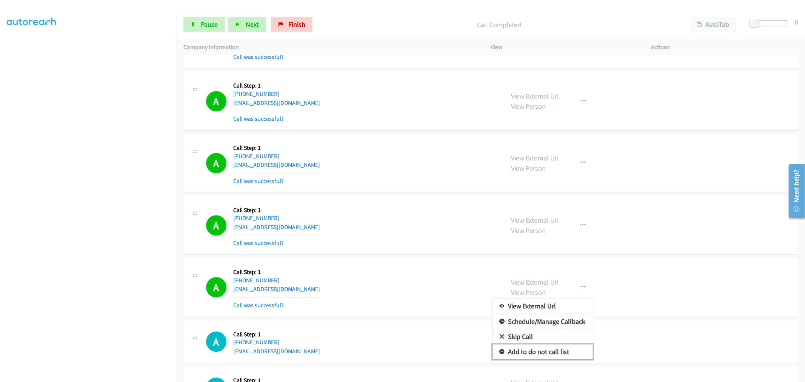
click at [541, 358] on link "Add to do not call list" at bounding box center [542, 351] width 100 height 15
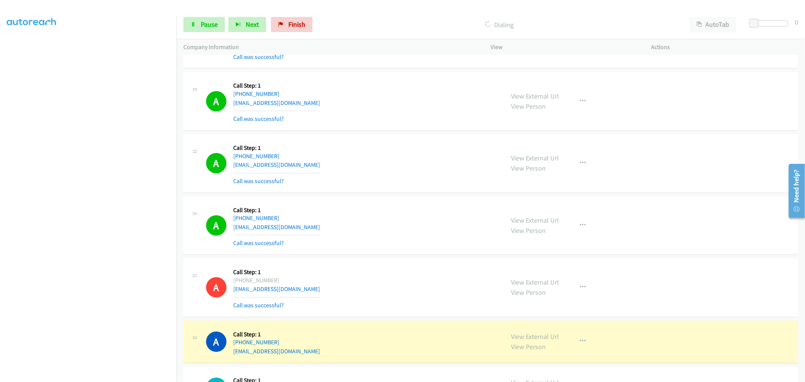
click at [404, 193] on div "A Callback Scheduled Call Step: 1 America/New_York [PHONE_NUMBER] [EMAIL_ADDRES…" at bounding box center [490, 163] width 615 height 59
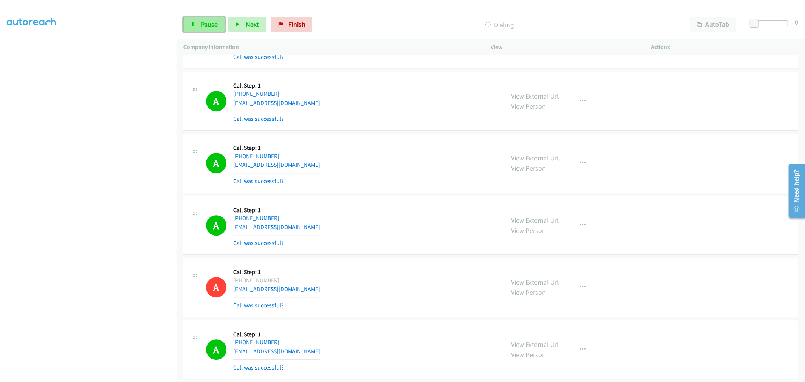
click at [205, 30] on link "Pause" at bounding box center [203, 24] width 41 height 15
click at [404, 204] on div "A Callback Scheduled Call Step: 1 America/New_York [PHONE_NUMBER] [EMAIL_ADDRES…" at bounding box center [490, 225] width 615 height 59
click at [402, 168] on div "A Callback Scheduled Call Step: 1 America/New_York [PHONE_NUMBER] [EMAIL_ADDRES…" at bounding box center [352, 163] width 292 height 45
click at [399, 223] on div "A Callback Scheduled Call Step: 1 America/New_York [PHONE_NUMBER] [EMAIL_ADDRES…" at bounding box center [352, 225] width 292 height 45
click at [315, 171] on div "A Callback Scheduled Call Step: 1 America/New_York [PHONE_NUMBER] [EMAIL_ADDRES…" at bounding box center [352, 163] width 292 height 45
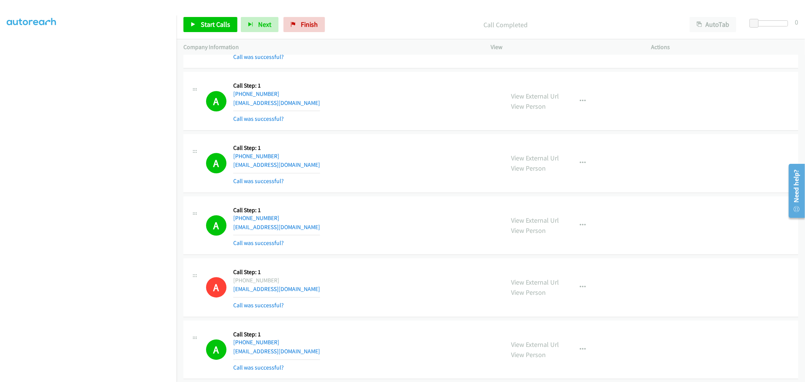
click at [415, 146] on div "A Callback Scheduled Call Step: 1 America/New_York [PHONE_NUMBER] [EMAIL_ADDRES…" at bounding box center [490, 163] width 615 height 59
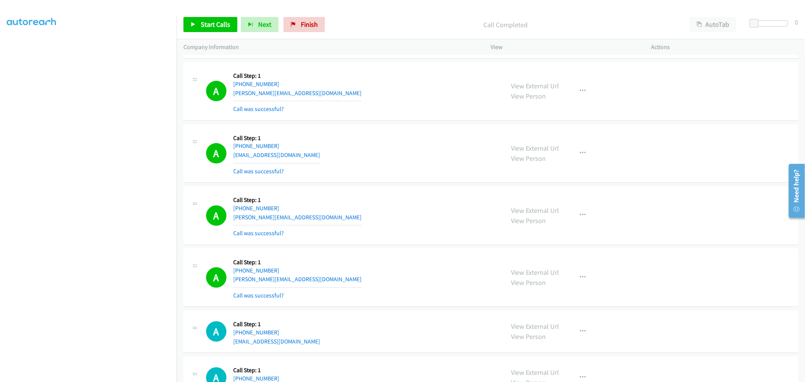
click at [333, 114] on div "A Callback Scheduled Call Step: 1 America/New_York [PHONE_NUMBER] [PERSON_NAME]…" at bounding box center [352, 91] width 292 height 45
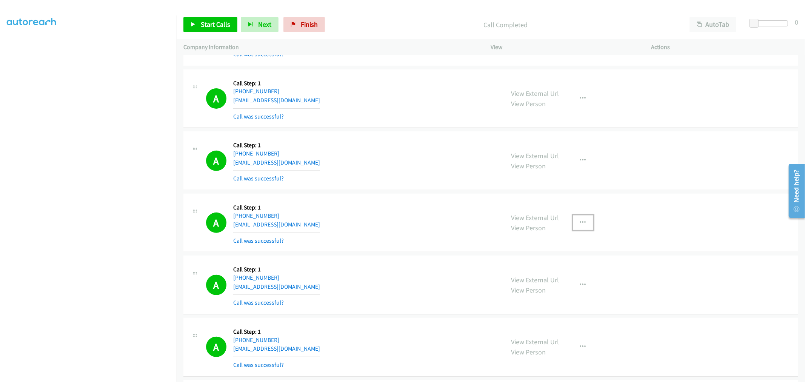
click at [575, 223] on button "button" at bounding box center [583, 222] width 20 height 15
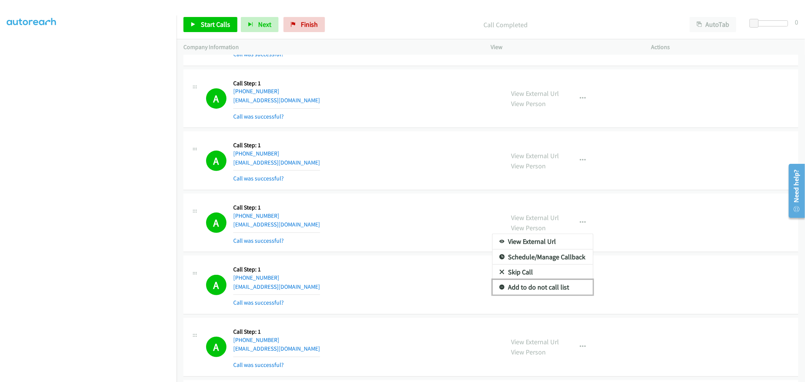
click at [530, 289] on link "Add to do not call list" at bounding box center [542, 287] width 100 height 15
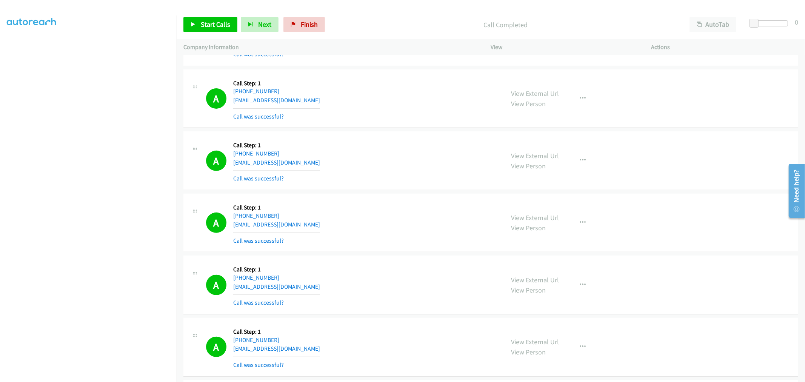
click at [398, 233] on div "A Callback Scheduled Call Step: 1 America/New_York [PHONE_NUMBER] [EMAIL_ADDRES…" at bounding box center [352, 222] width 292 height 45
click at [414, 149] on div "A Callback Scheduled Call Step: 1 America/New_York [PHONE_NUMBER] [EMAIL_ADDRES…" at bounding box center [352, 160] width 292 height 45
drag, startPoint x: 430, startPoint y: 146, endPoint x: 441, endPoint y: 64, distance: 82.3
click at [430, 143] on div "A Callback Scheduled Call Step: 1 America/New_York [PHONE_NUMBER] [EMAIL_ADDRES…" at bounding box center [352, 160] width 292 height 45
click at [443, 204] on div "A Callback Scheduled Call Step: 1 America/New_York [PHONE_NUMBER] [EMAIL_ADDRES…" at bounding box center [352, 222] width 292 height 45
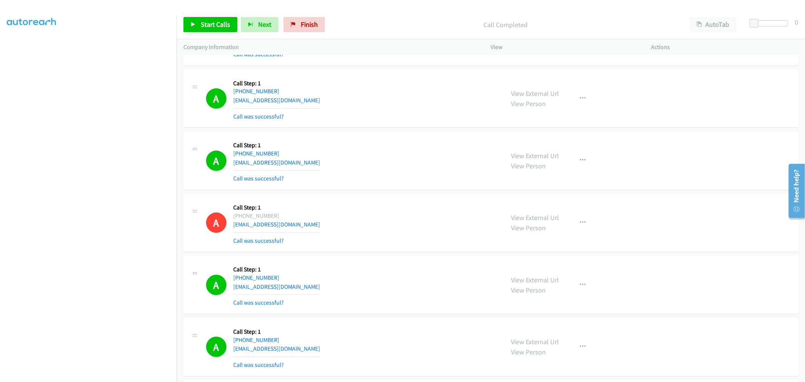
click at [410, 175] on div "A Callback Scheduled Call Step: 1 America/New_York [PHONE_NUMBER] [EMAIL_ADDRES…" at bounding box center [352, 160] width 292 height 45
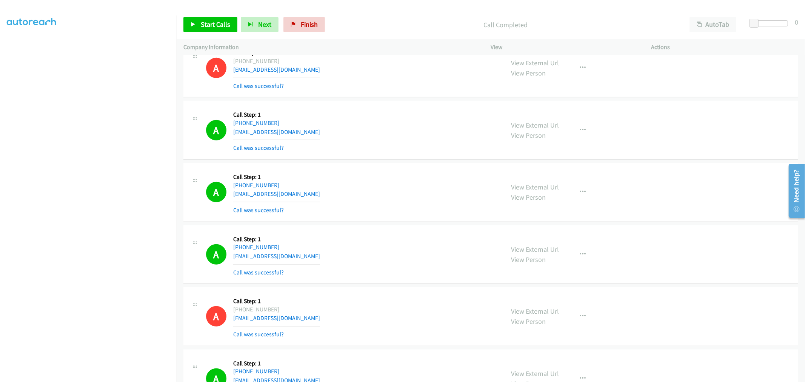
scroll to position [487, 0]
